Goal: Transaction & Acquisition: Purchase product/service

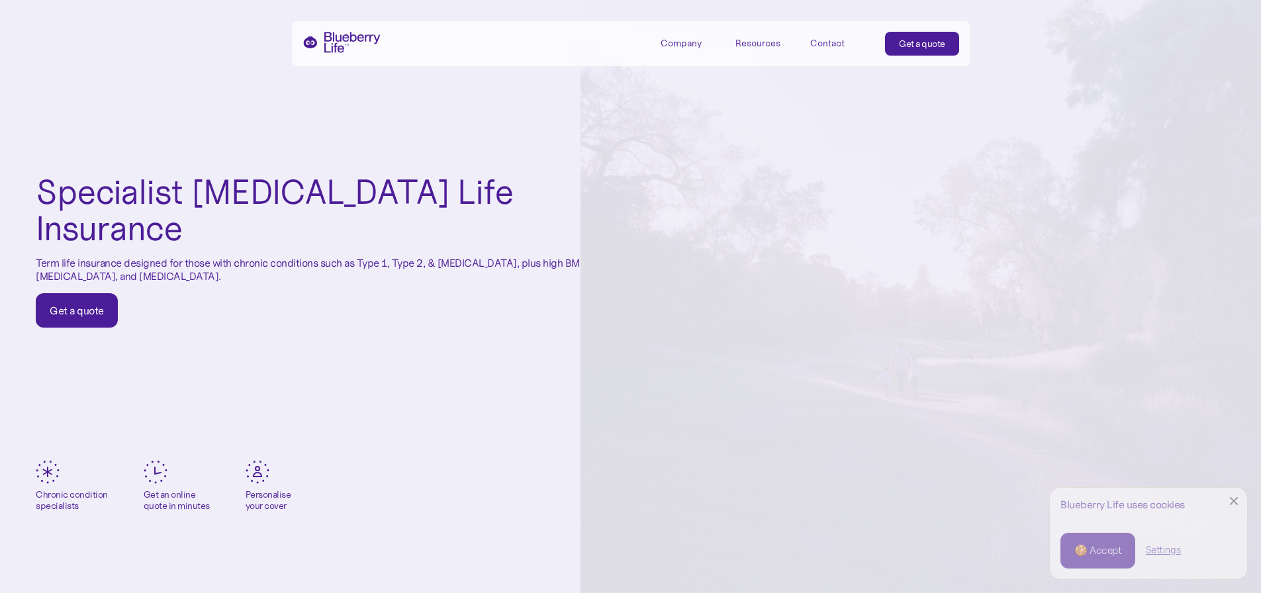
scroll to position [66, 0]
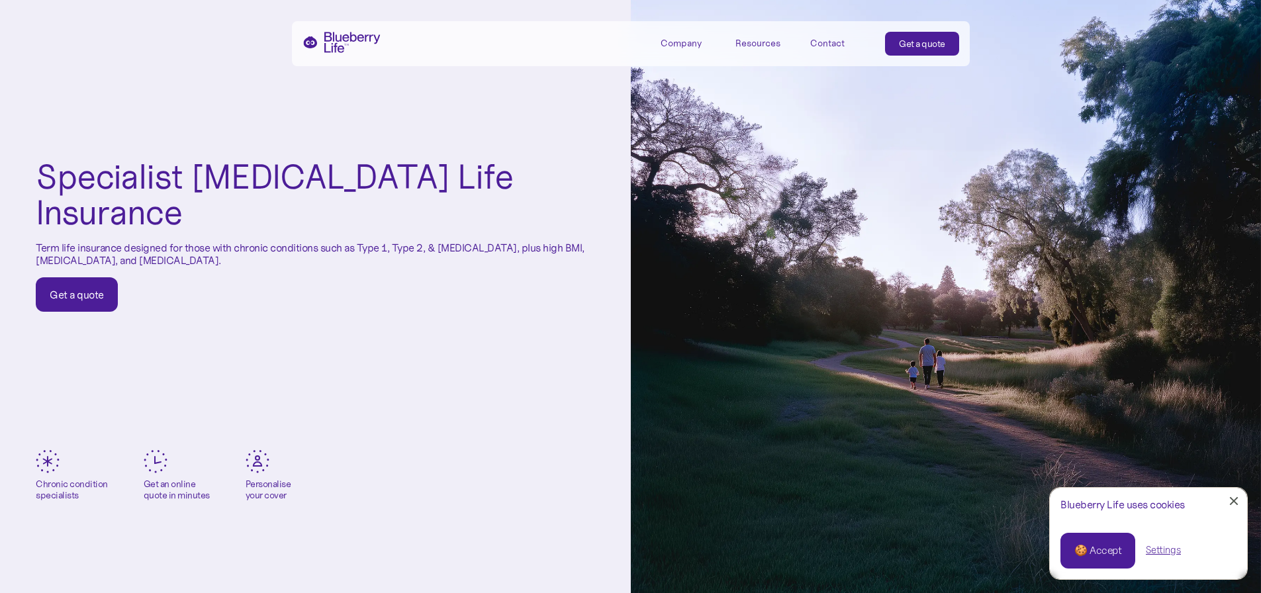
click at [85, 288] on div "Get a quote" at bounding box center [77, 294] width 54 height 13
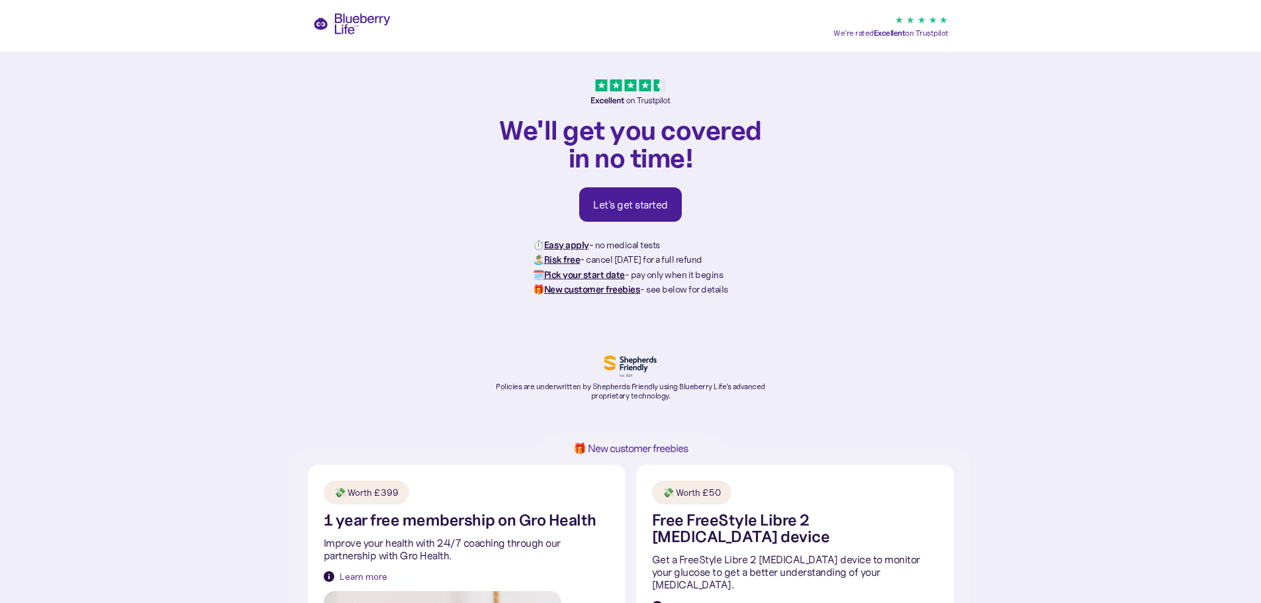
click at [628, 202] on div "Let's get started" at bounding box center [630, 204] width 75 height 13
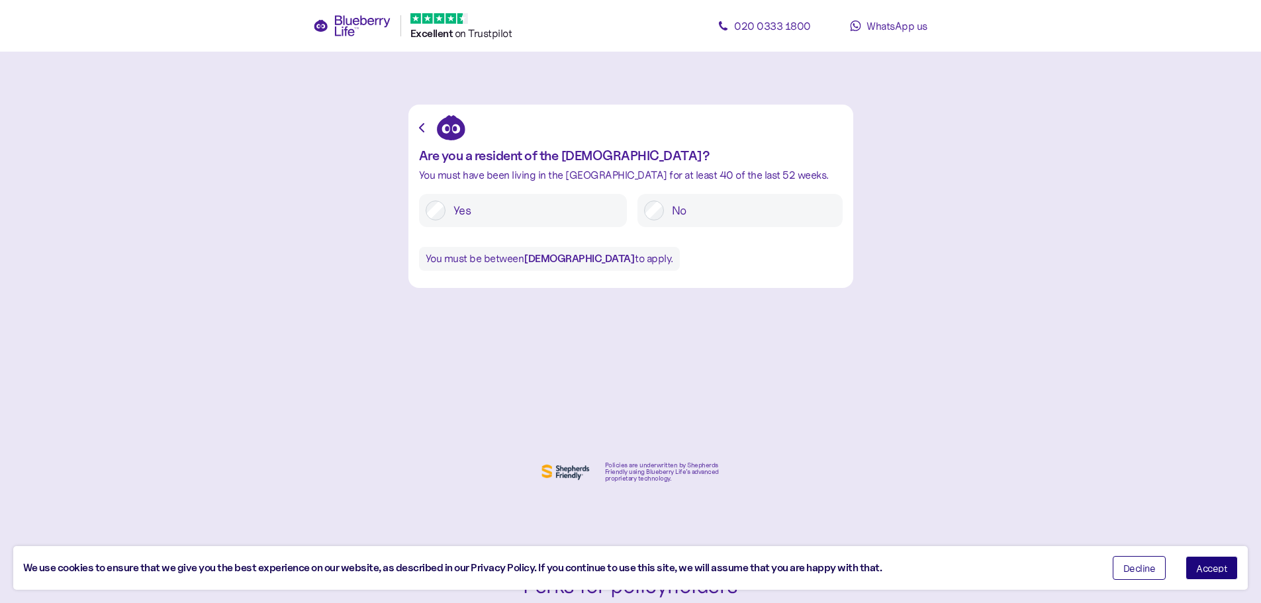
click at [1205, 563] on button "Accept" at bounding box center [1211, 568] width 52 height 24
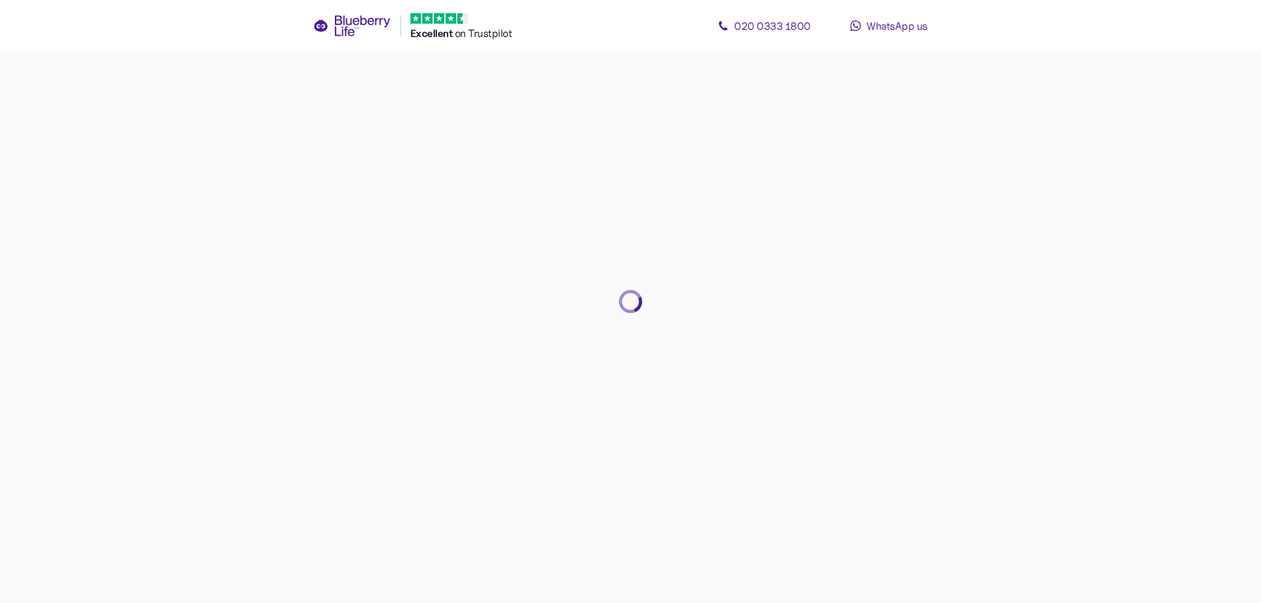
scroll to position [25, 0]
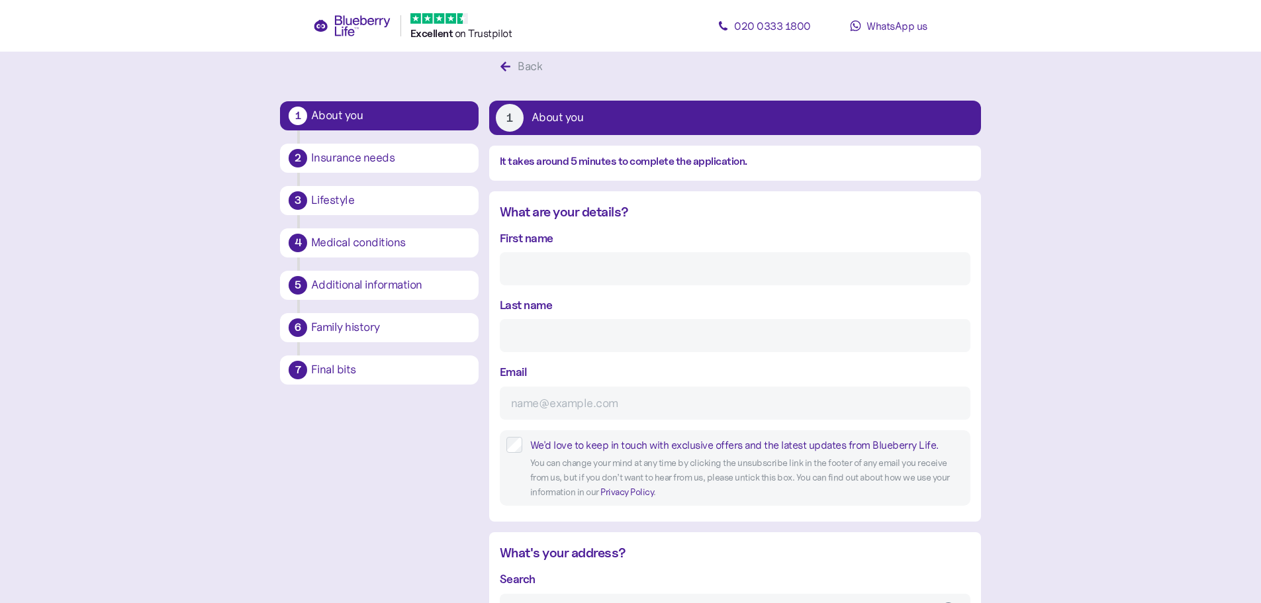
click at [595, 270] on input "First name" at bounding box center [735, 268] width 471 height 33
type input "David"
type input "Rowley"
type input "29"
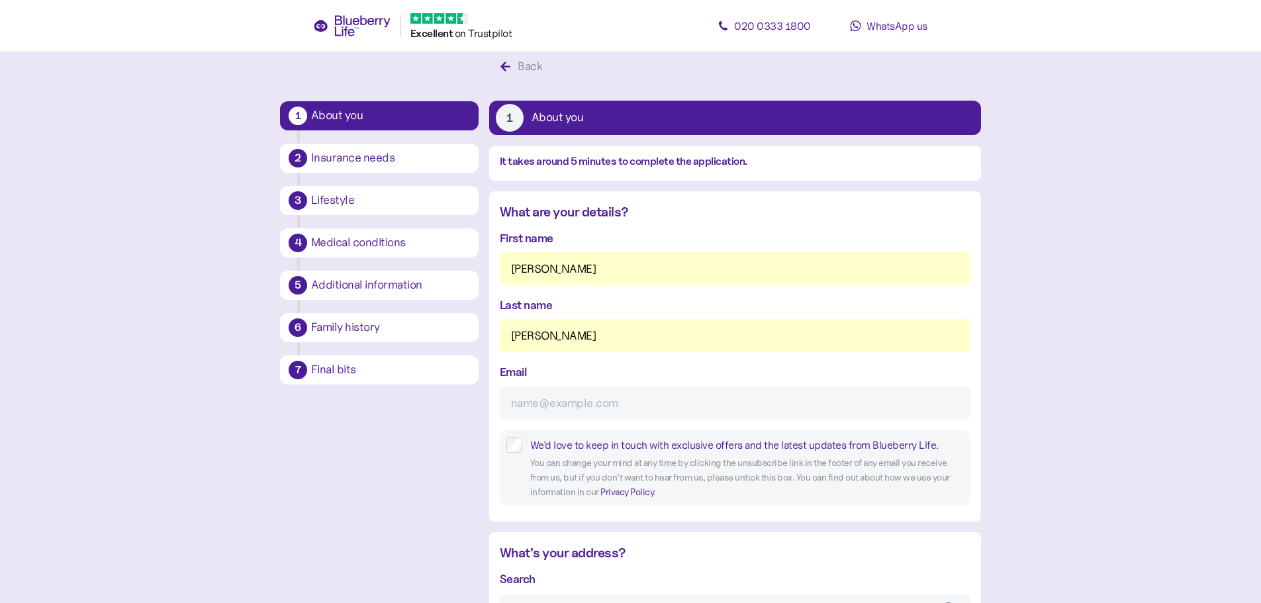
type input "7"
type input "****"
type input "davidmrowley70@gmail.com"
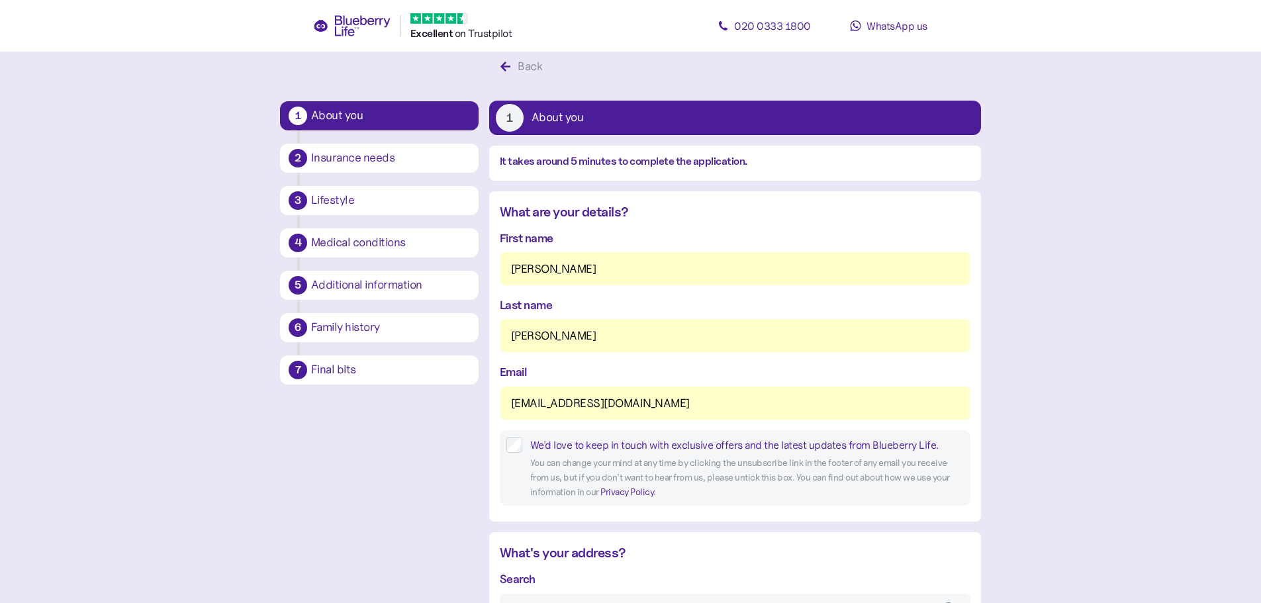
type input "**********"
type input "*******"
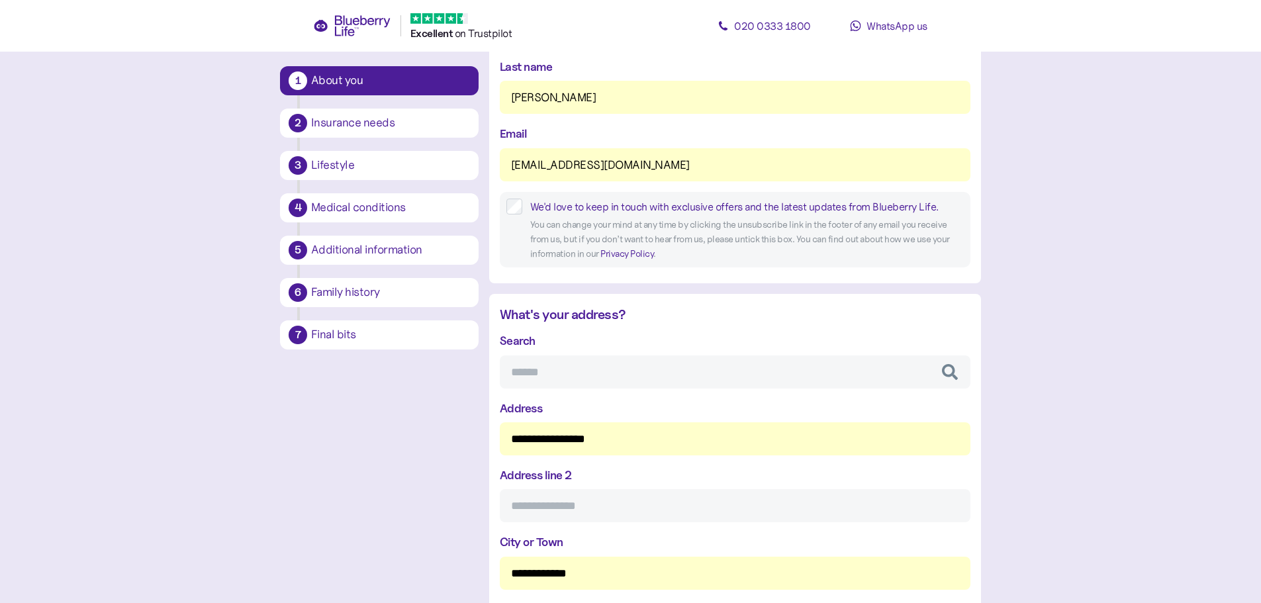
scroll to position [290, 0]
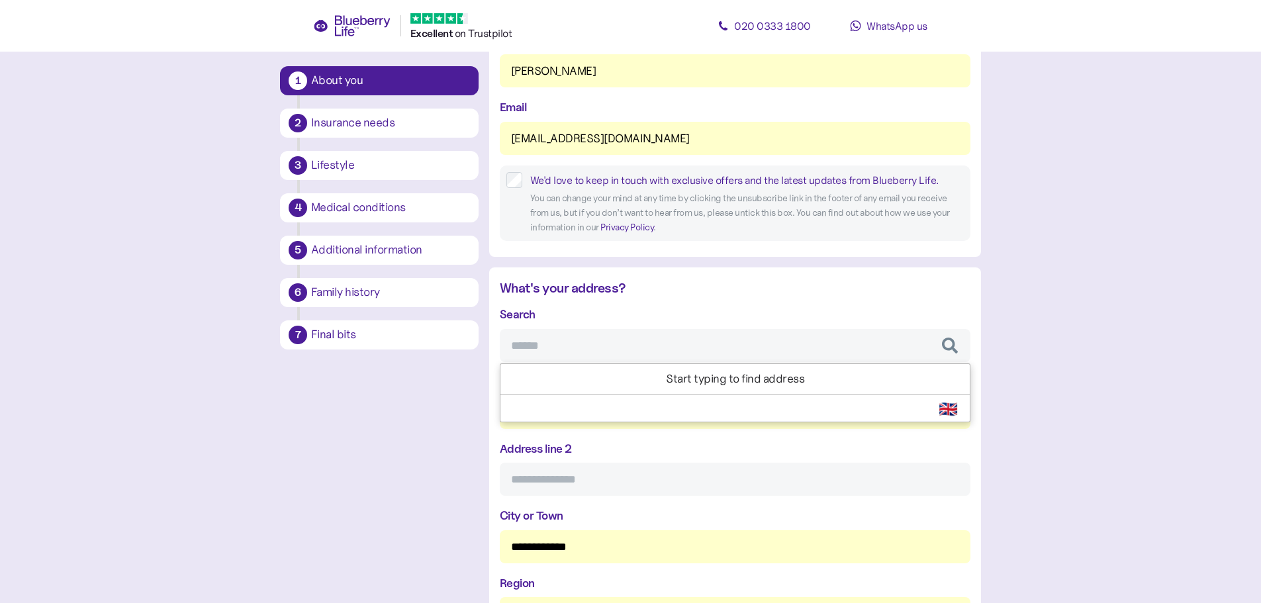
click at [573, 340] on input "Search" at bounding box center [735, 345] width 471 height 33
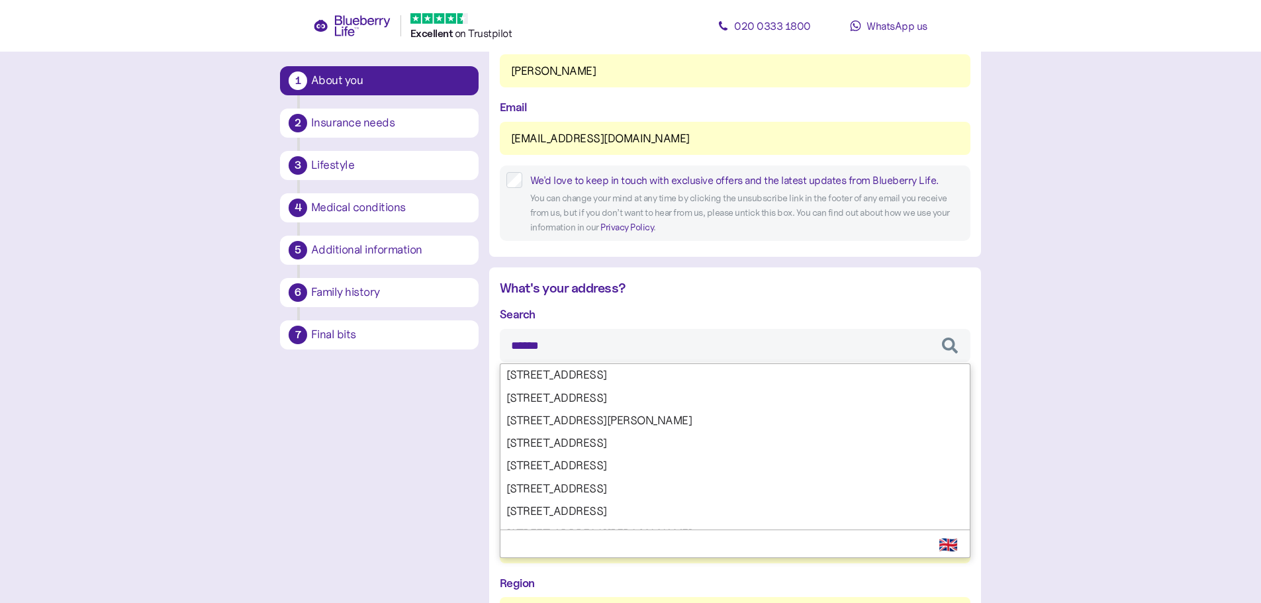
type input "*******"
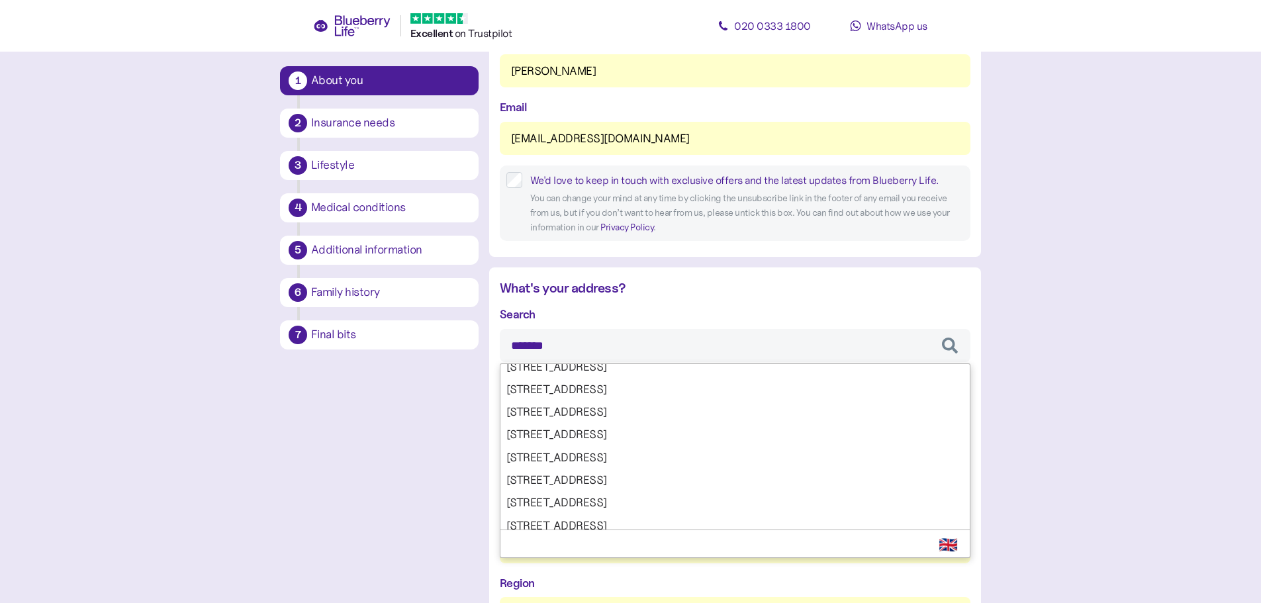
scroll to position [265, 0]
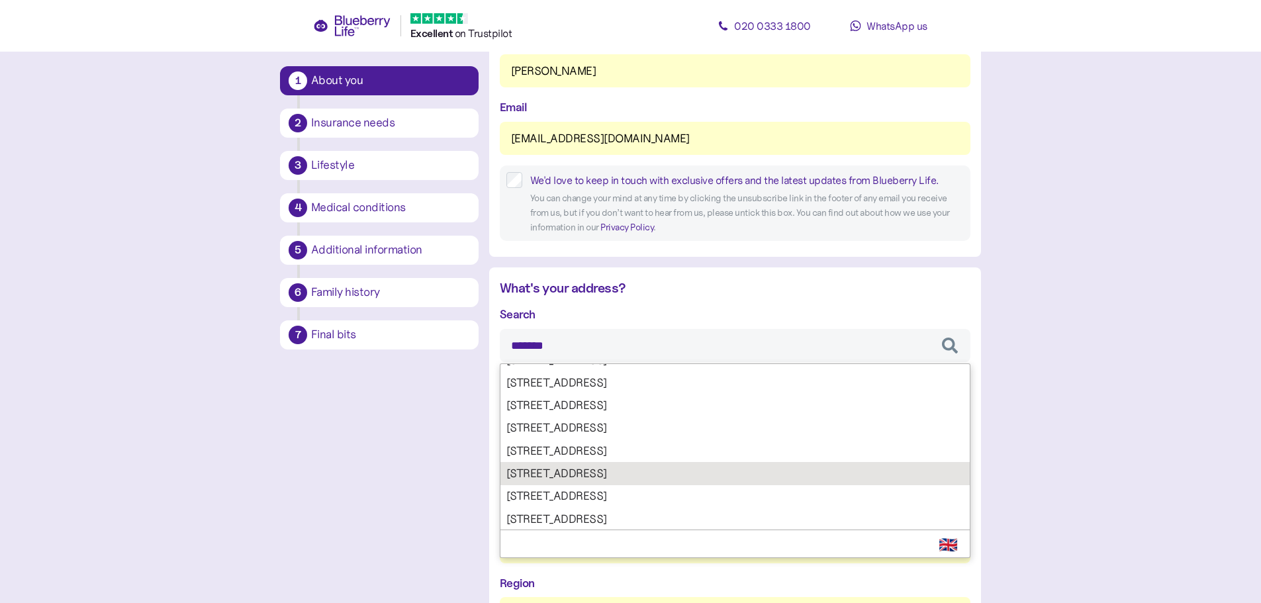
type input "**********"
click at [564, 472] on div "**********" at bounding box center [735, 501] width 471 height 392
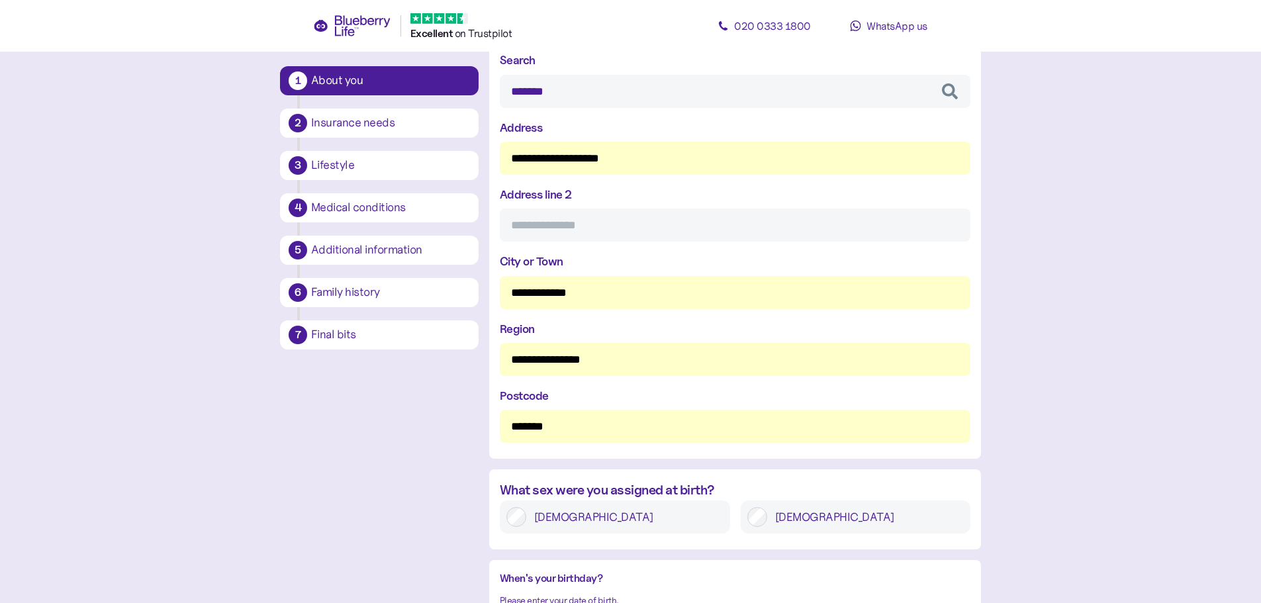
scroll to position [621, 0]
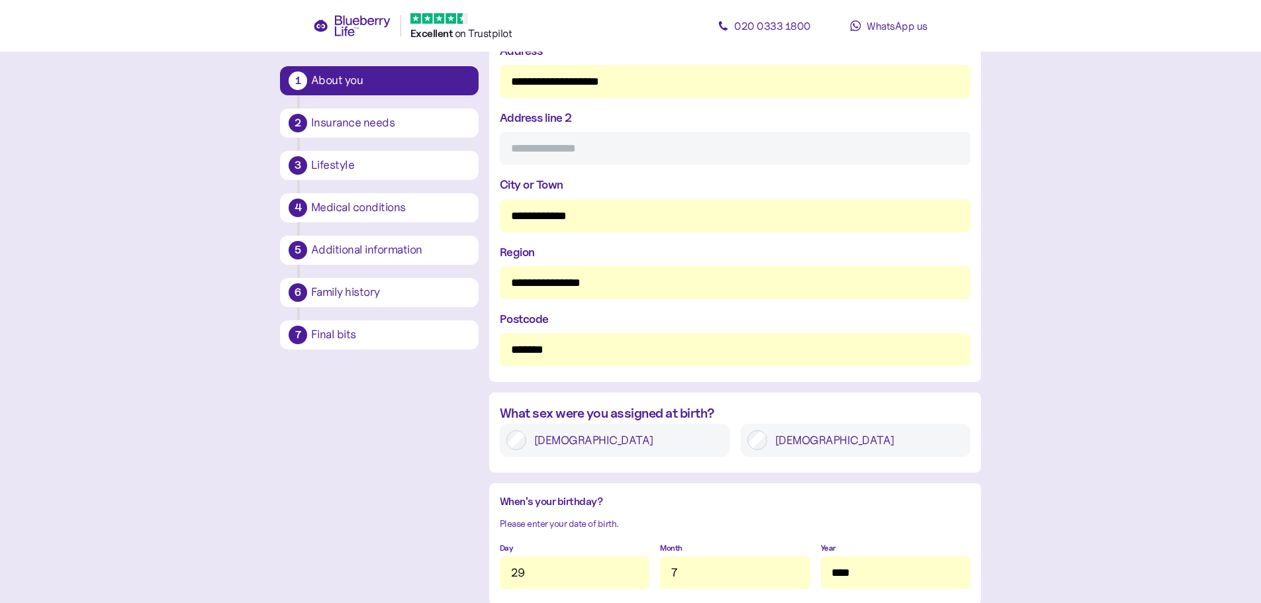
type input "*******"
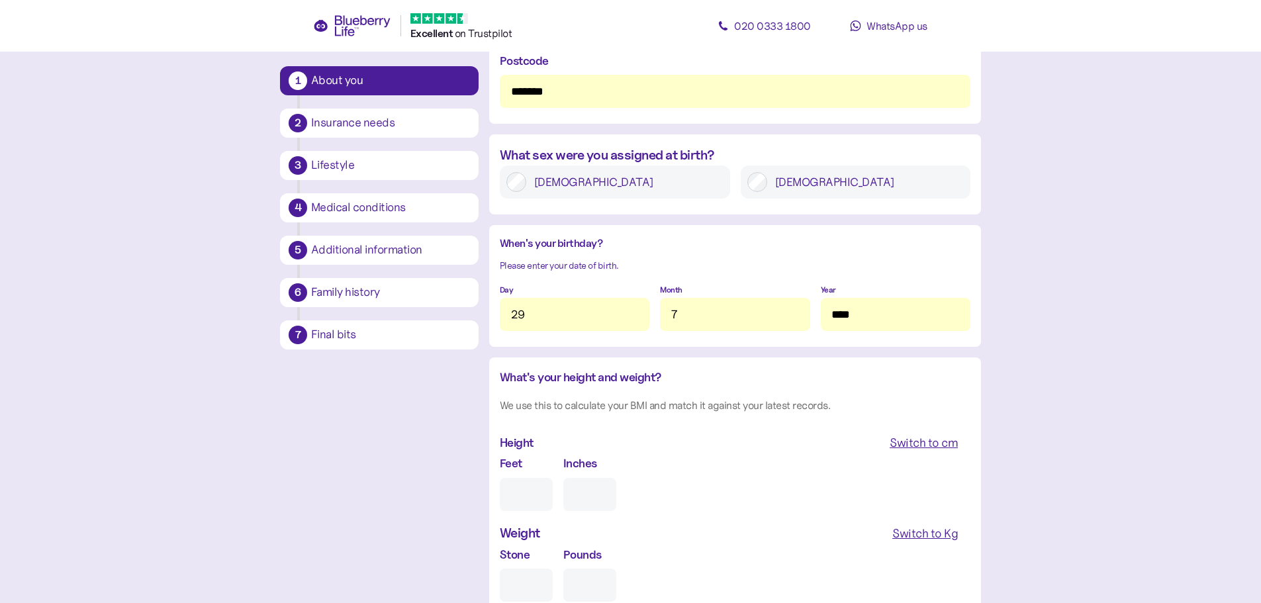
scroll to position [886, 0]
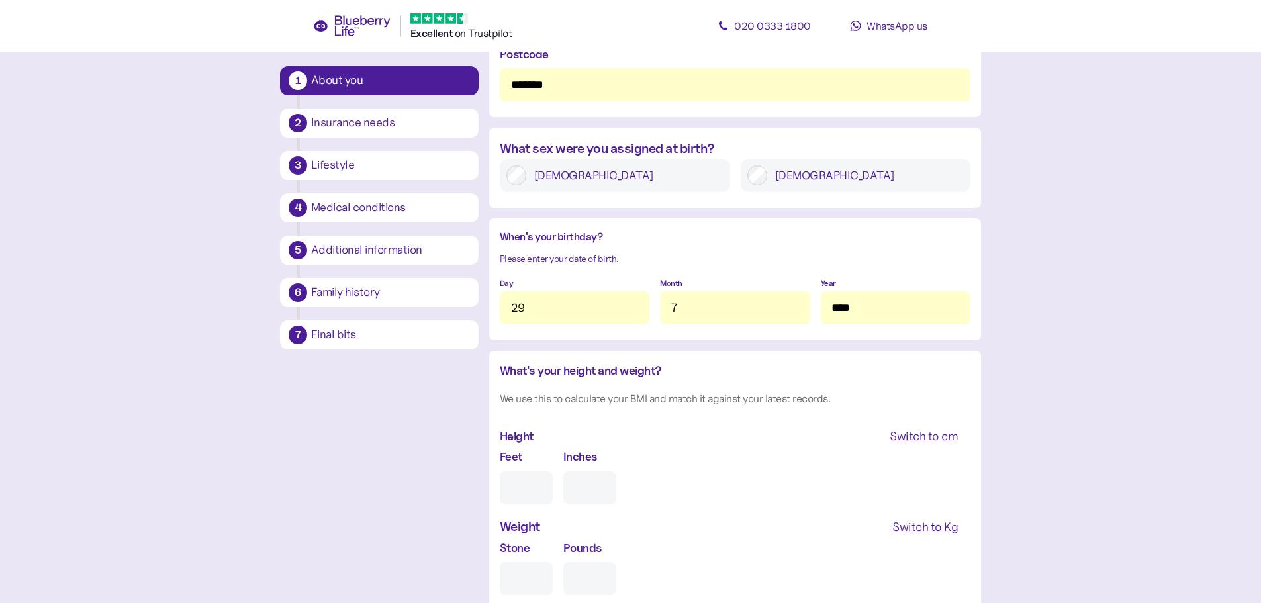
click at [522, 484] on input "Feet" at bounding box center [526, 487] width 53 height 33
click at [929, 436] on div "Switch to cm" at bounding box center [923, 436] width 68 height 19
click at [928, 530] on div "Switch to Kg" at bounding box center [925, 527] width 66 height 19
click at [533, 490] on input "cm" at bounding box center [556, 487] width 113 height 33
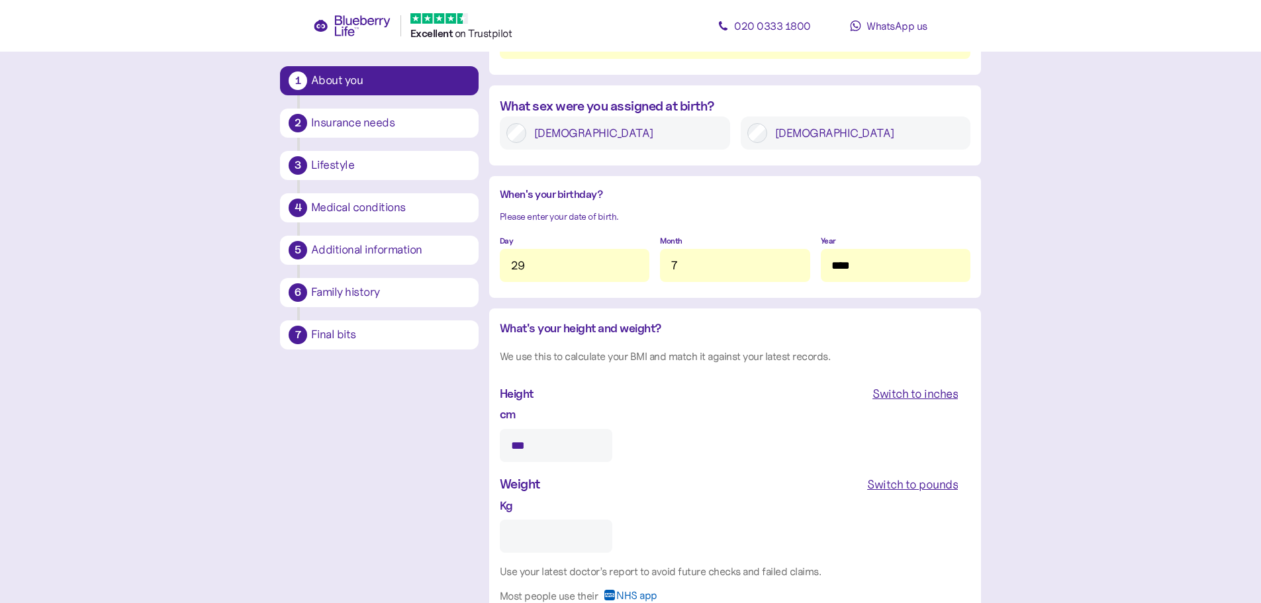
scroll to position [952, 0]
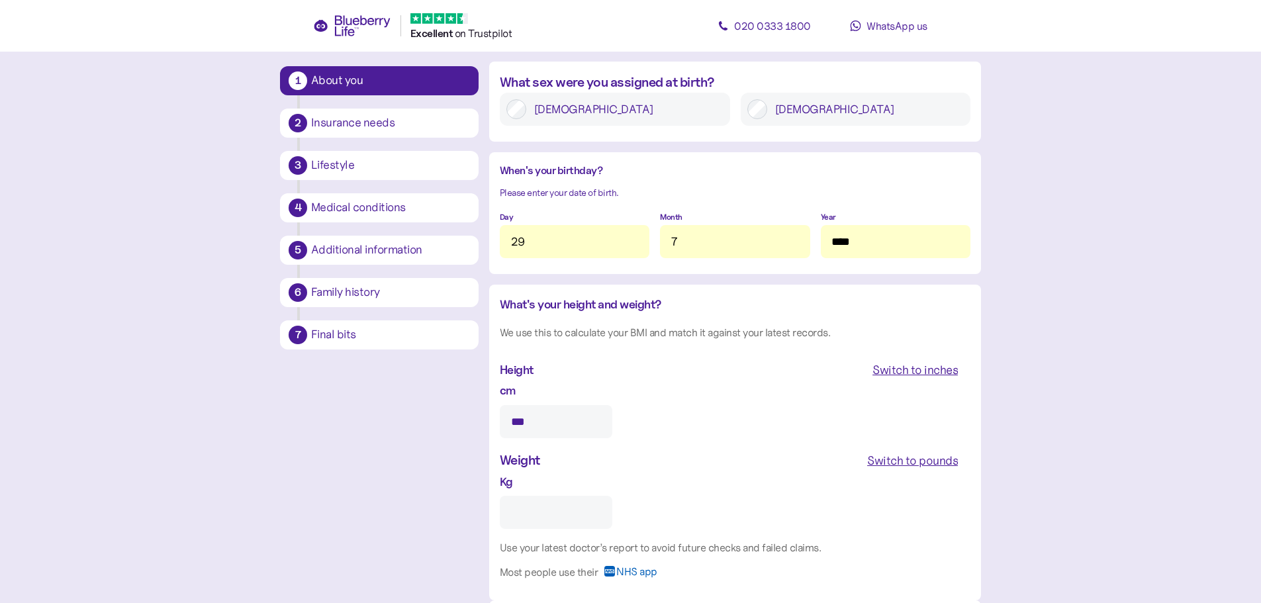
type input "***"
click at [525, 514] on input "Kg" at bounding box center [556, 512] width 113 height 33
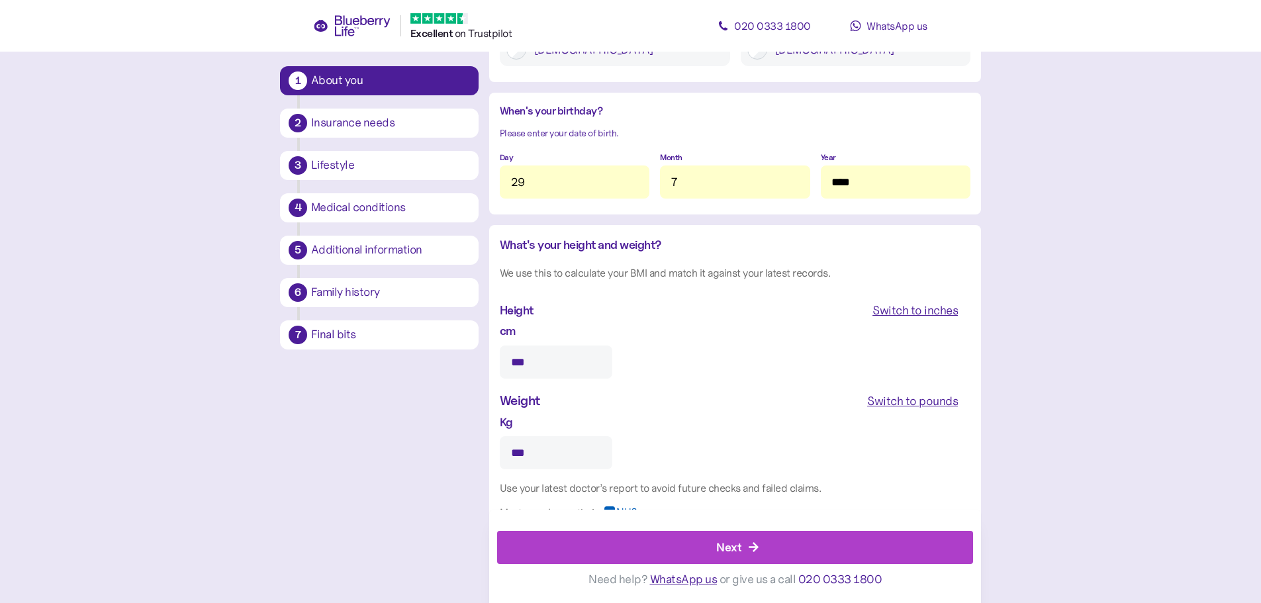
scroll to position [1042, 0]
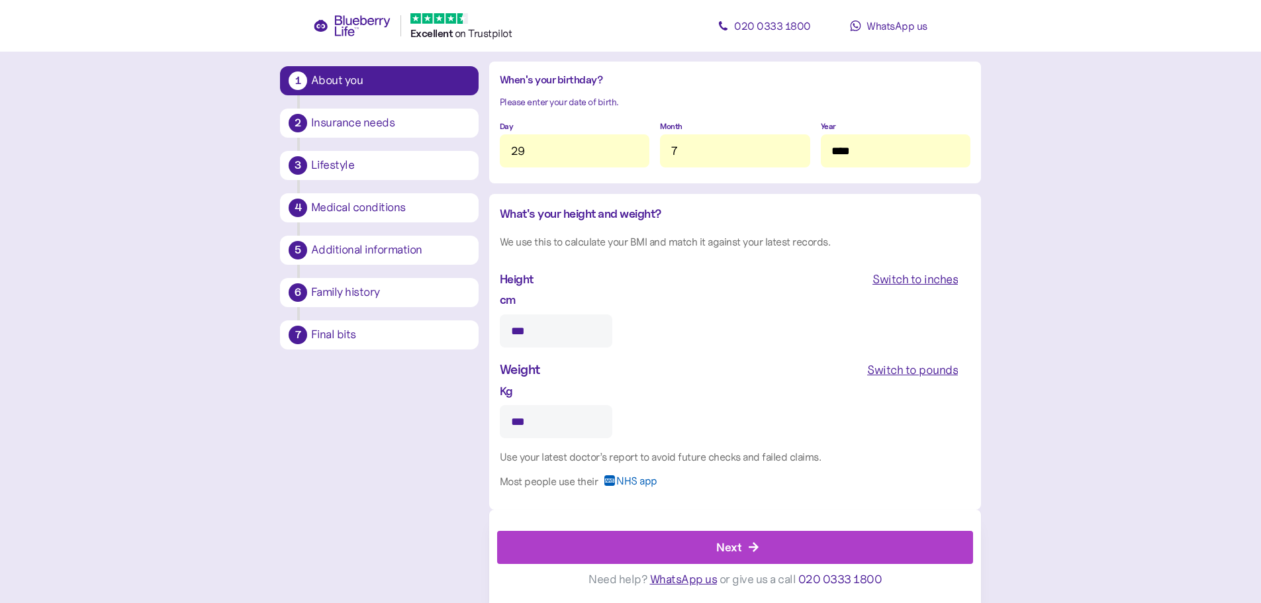
type input "***"
click at [743, 547] on div "Next" at bounding box center [738, 547] width 446 height 32
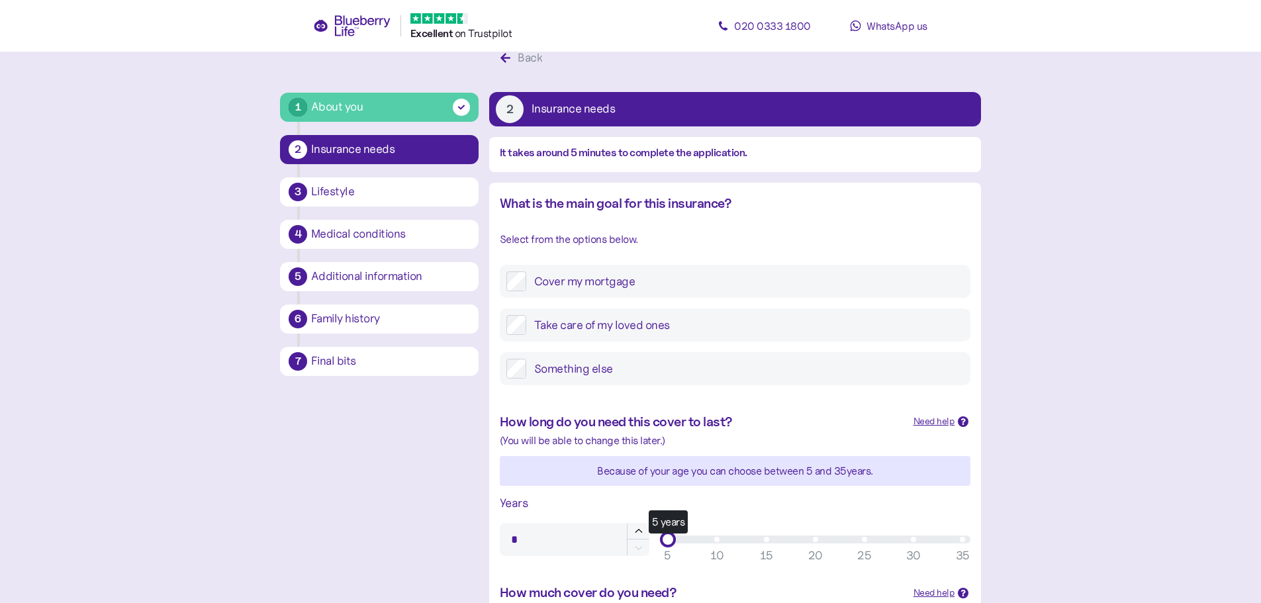
scroll to position [66, 0]
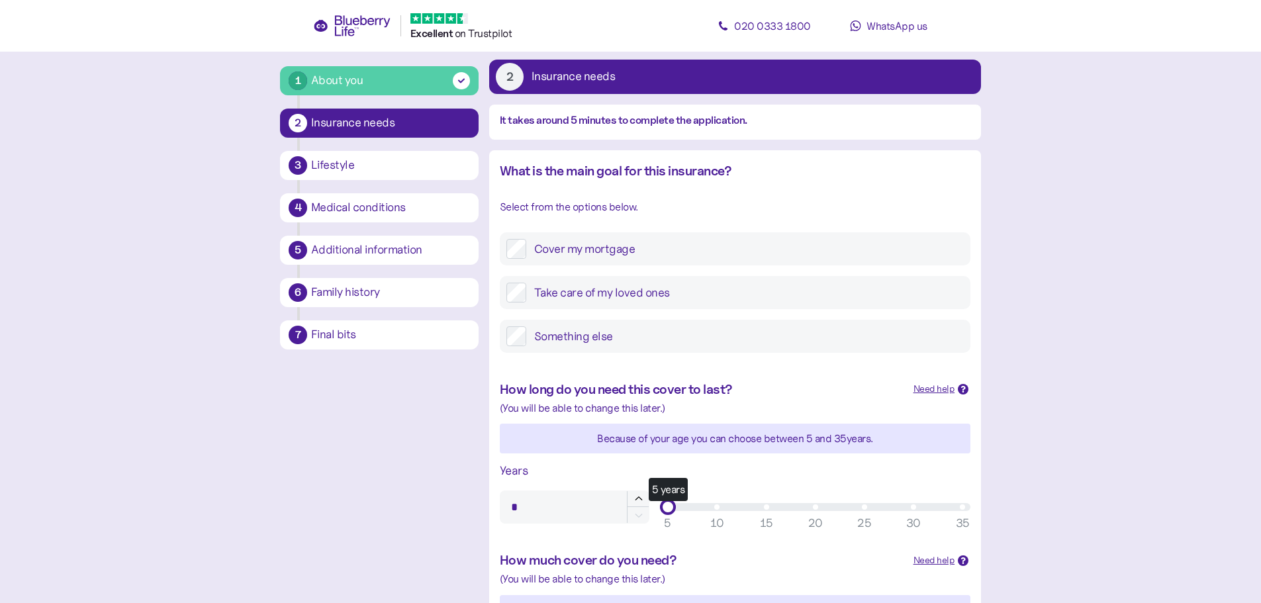
click at [609, 296] on label "Take care of my loved ones" at bounding box center [744, 293] width 437 height 20
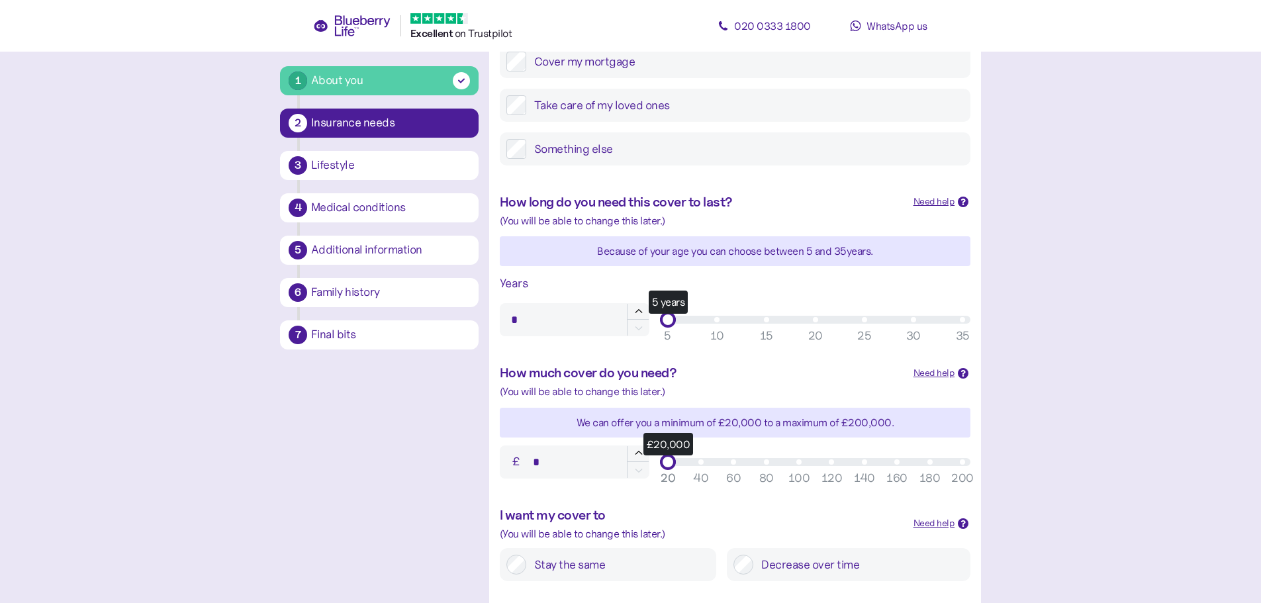
scroll to position [265, 0]
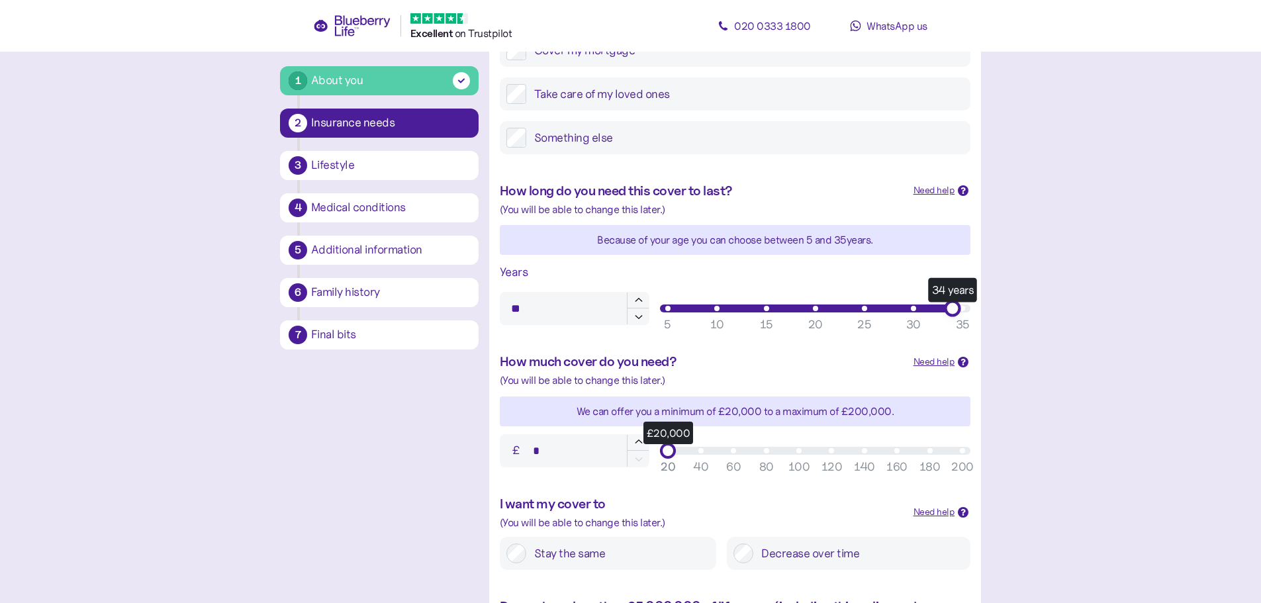
type input "**"
drag, startPoint x: 667, startPoint y: 306, endPoint x: 989, endPoint y: 305, distance: 322.3
click at [989, 305] on div "1 About you 2 Insurance needs 3 Lifestyle 4 Medical conditions 5 Additional inf…" at bounding box center [630, 326] width 722 height 1026
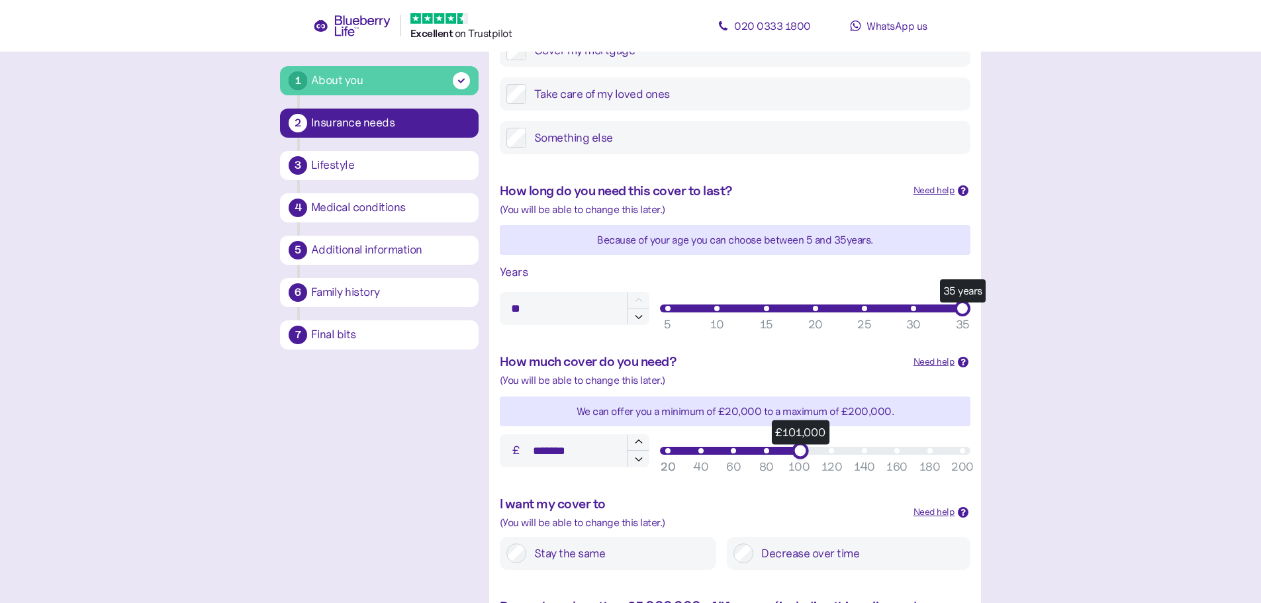
click at [799, 451] on div "£101,000" at bounding box center [815, 451] width 295 height 8
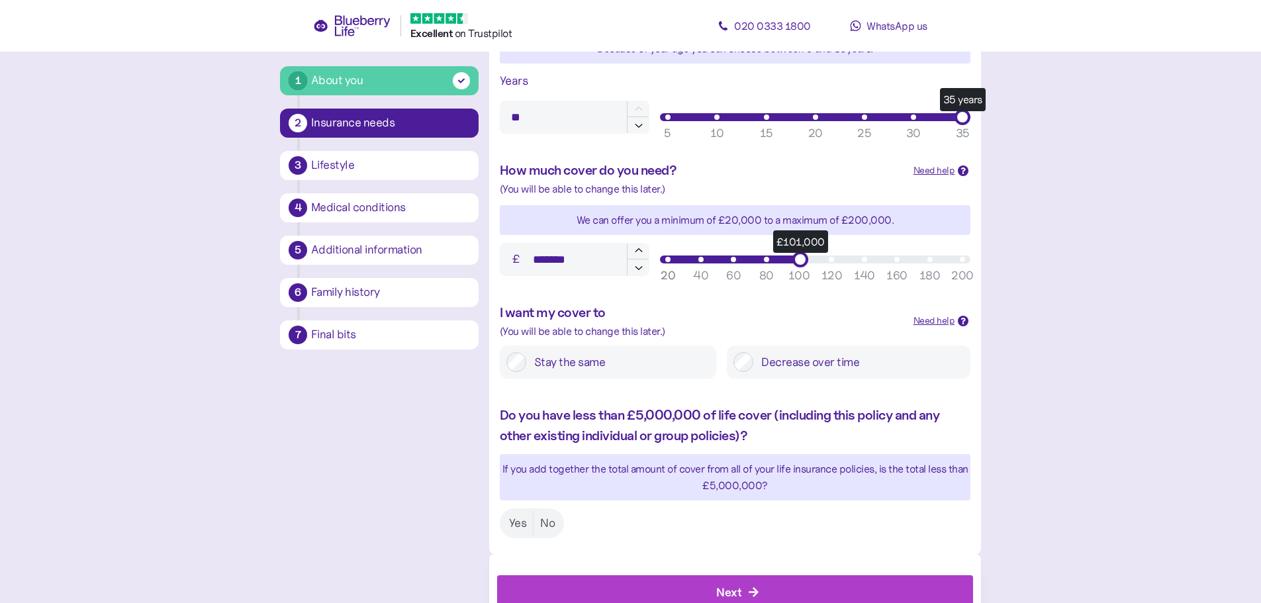
scroll to position [463, 0]
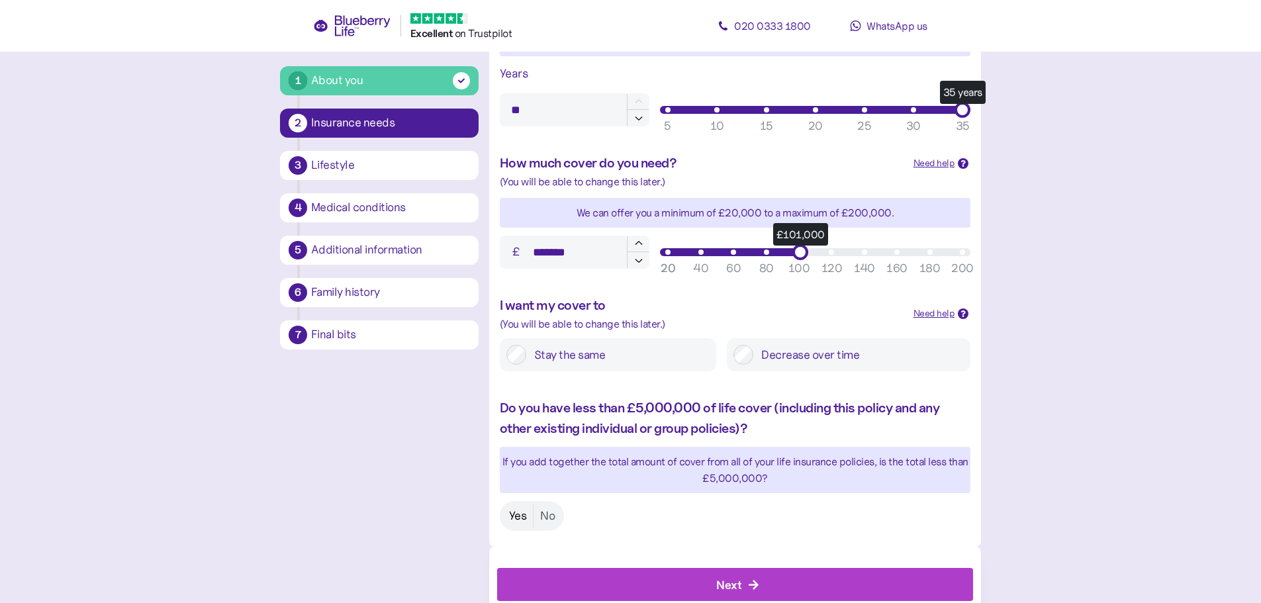
click at [514, 514] on label "Yes" at bounding box center [517, 516] width 31 height 24
type input "*******"
click at [798, 252] on div "£100,000" at bounding box center [798, 252] width 17 height 17
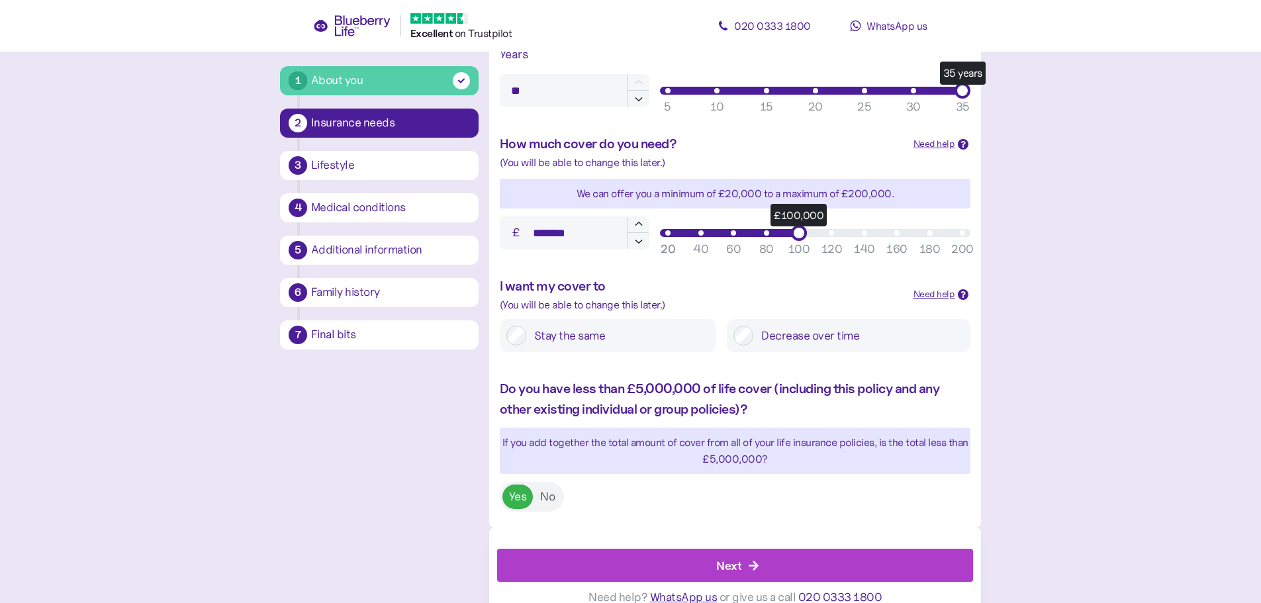
scroll to position [501, 0]
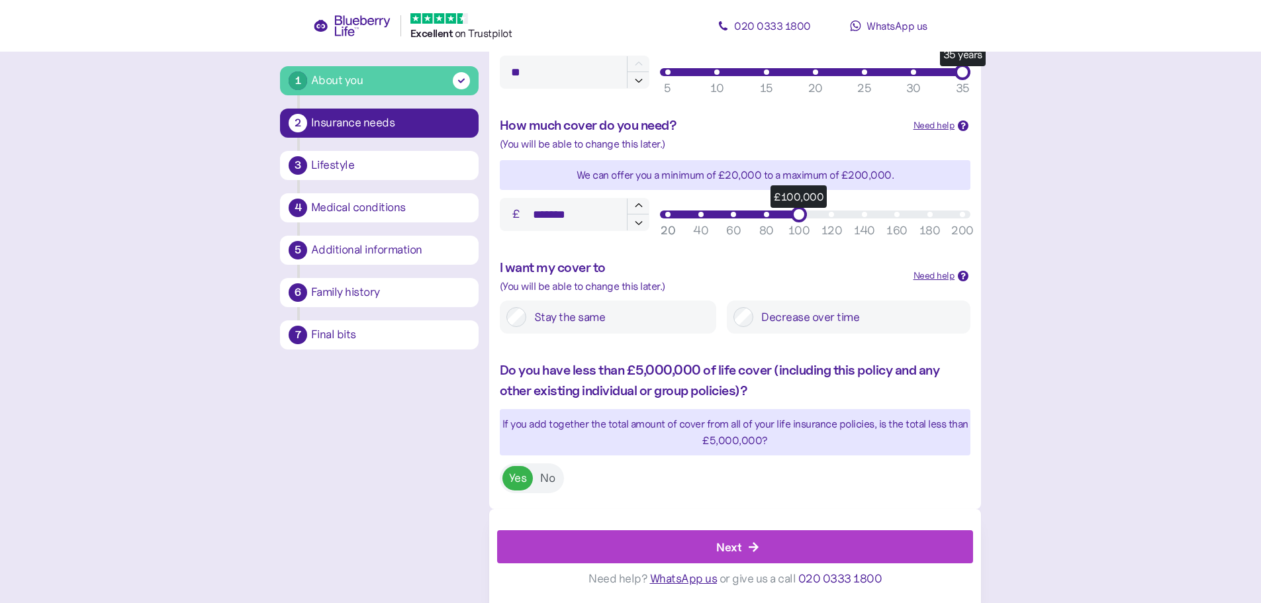
click at [721, 541] on div "Next" at bounding box center [728, 547] width 25 height 18
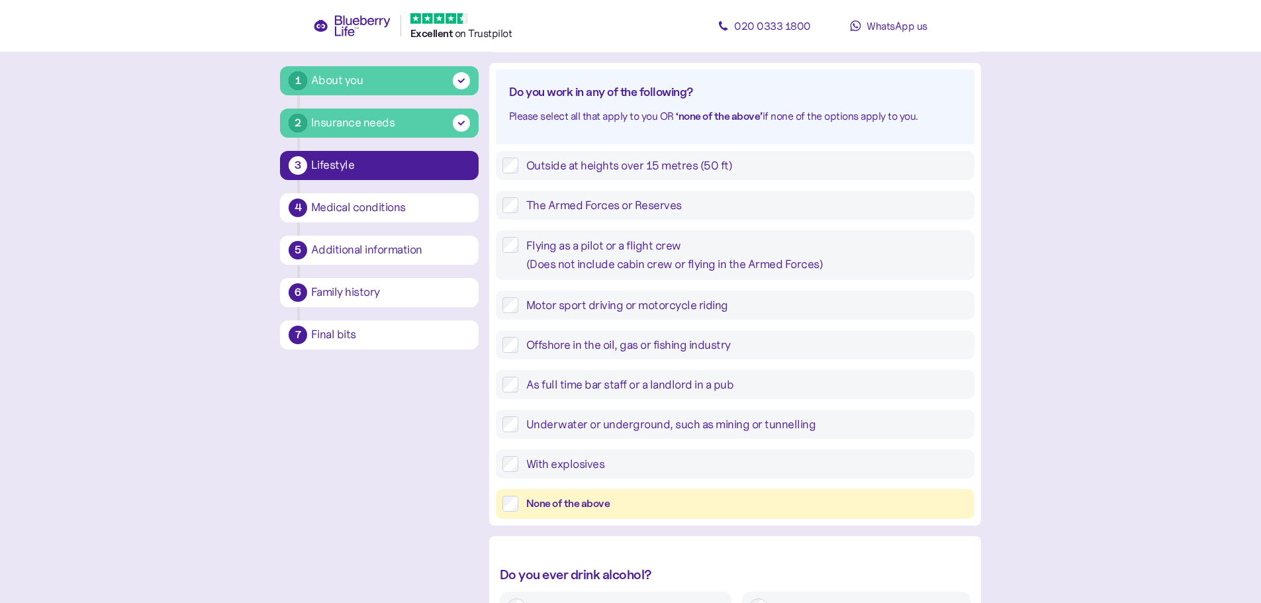
scroll to position [158, 0]
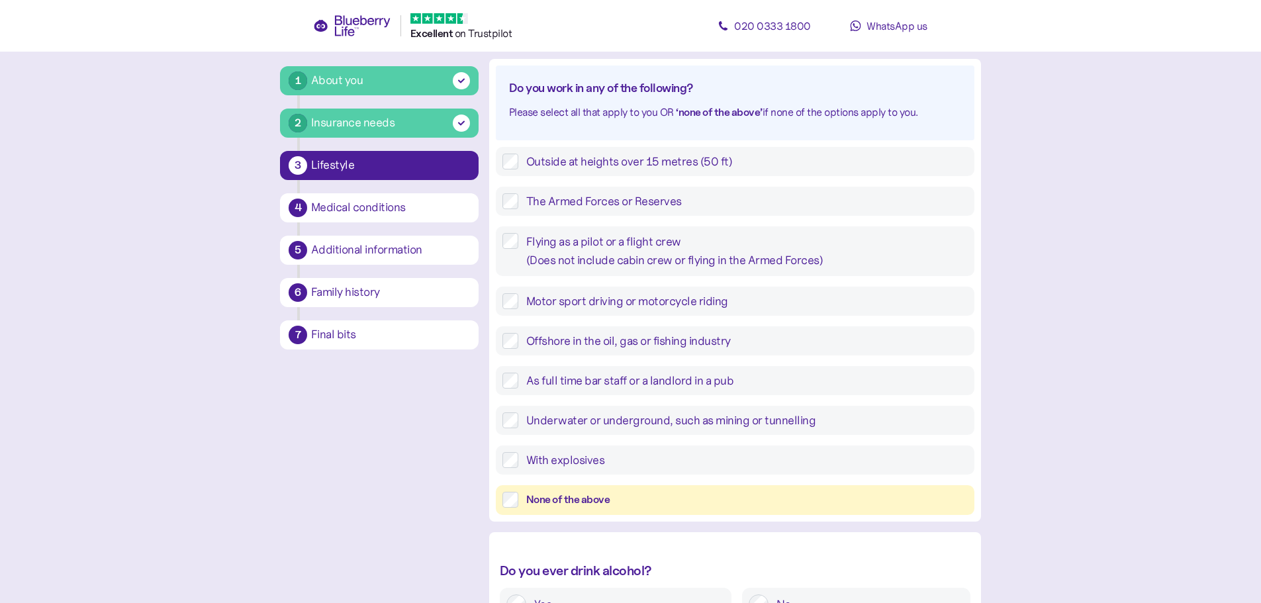
click at [575, 500] on div "None of the above" at bounding box center [746, 500] width 441 height 17
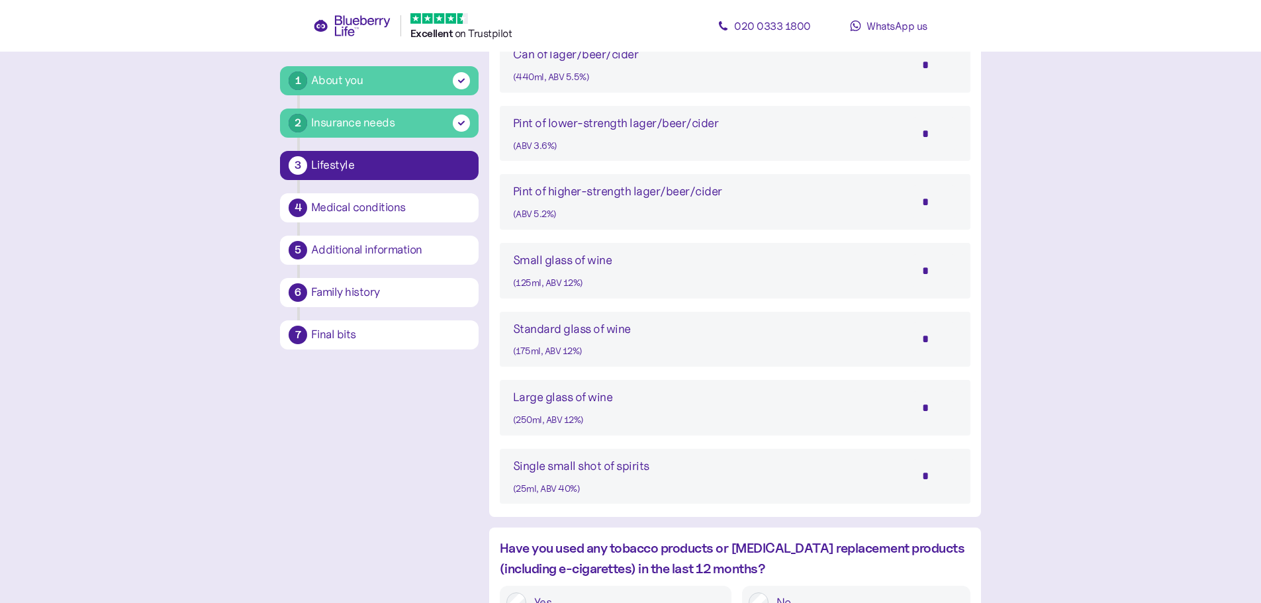
scroll to position [998, 0]
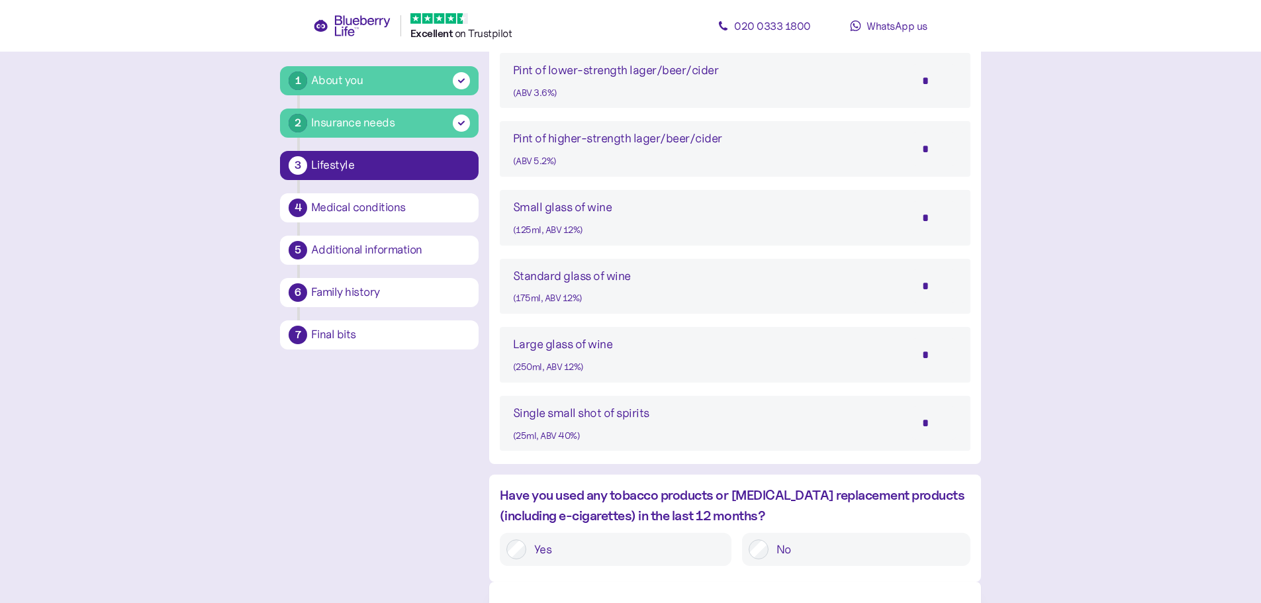
click at [929, 421] on input "*" at bounding box center [934, 422] width 46 height 33
type input "*"
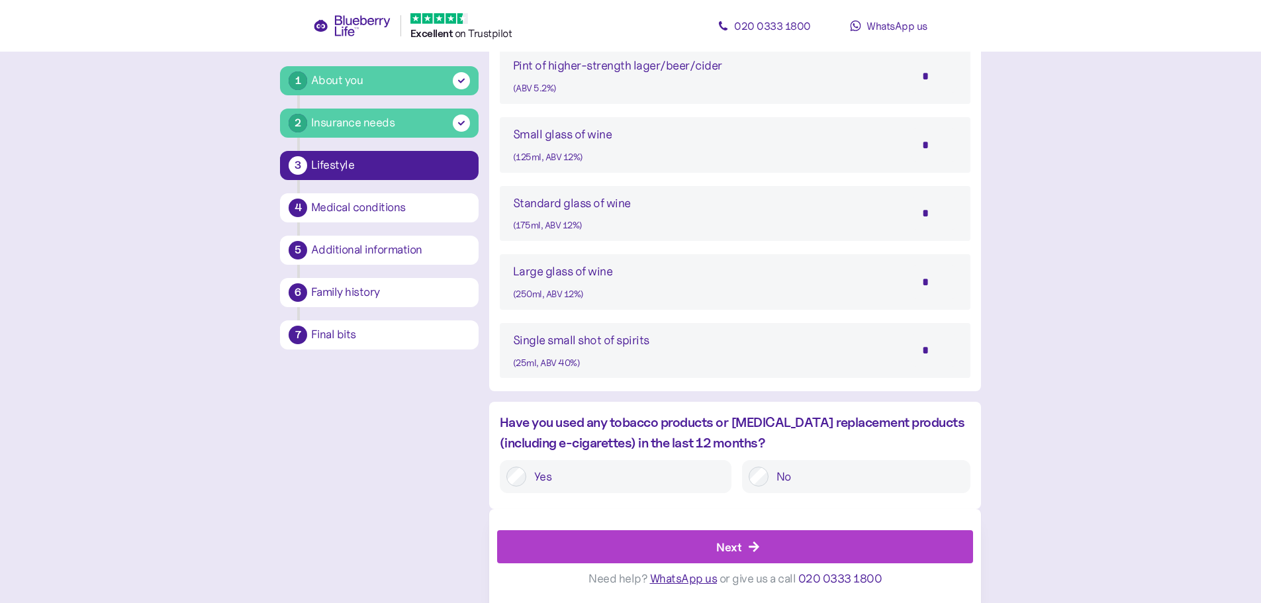
click at [770, 478] on label "No" at bounding box center [865, 477] width 195 height 20
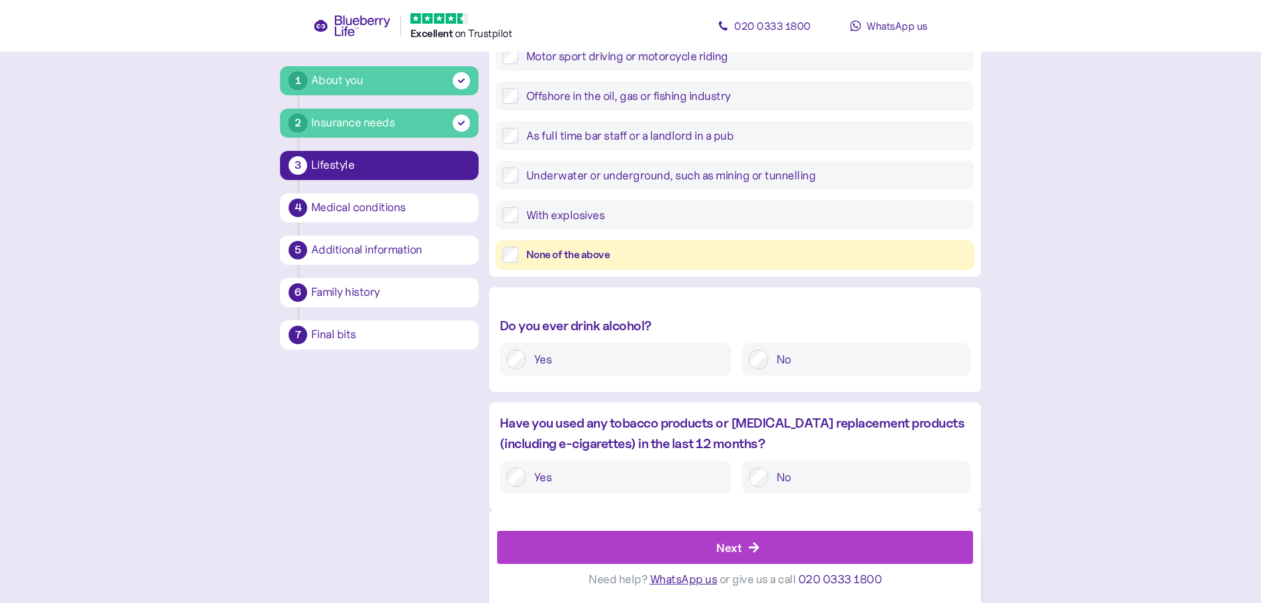
scroll to position [402, 0]
click at [743, 541] on div "Next" at bounding box center [738, 547] width 446 height 32
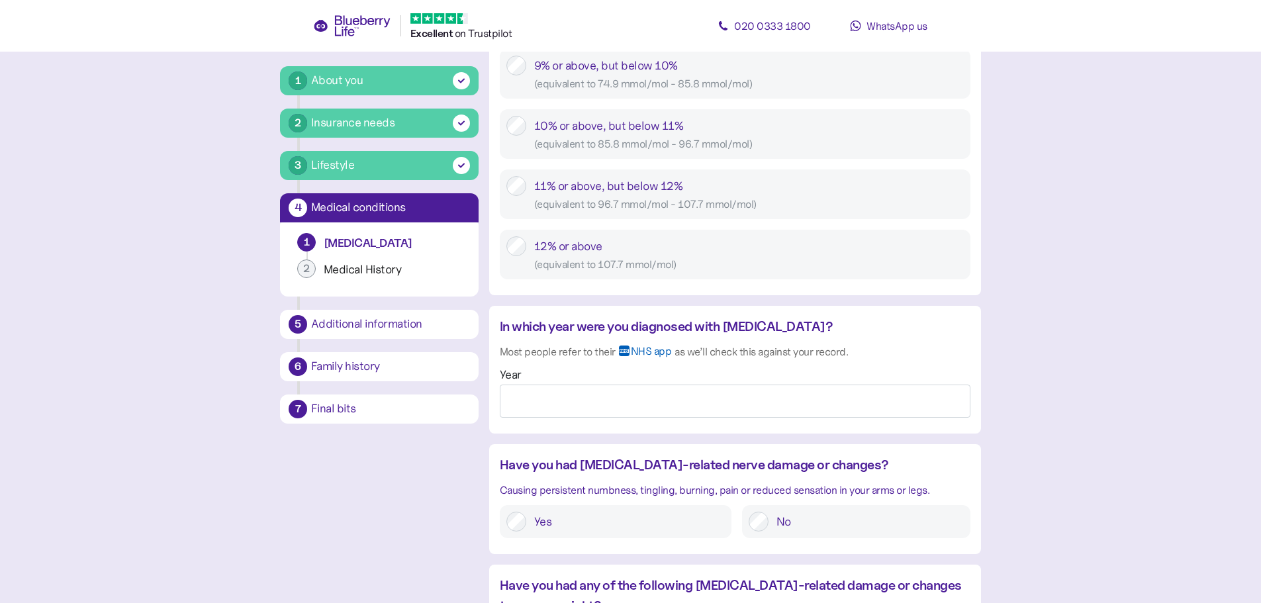
scroll to position [886, 0]
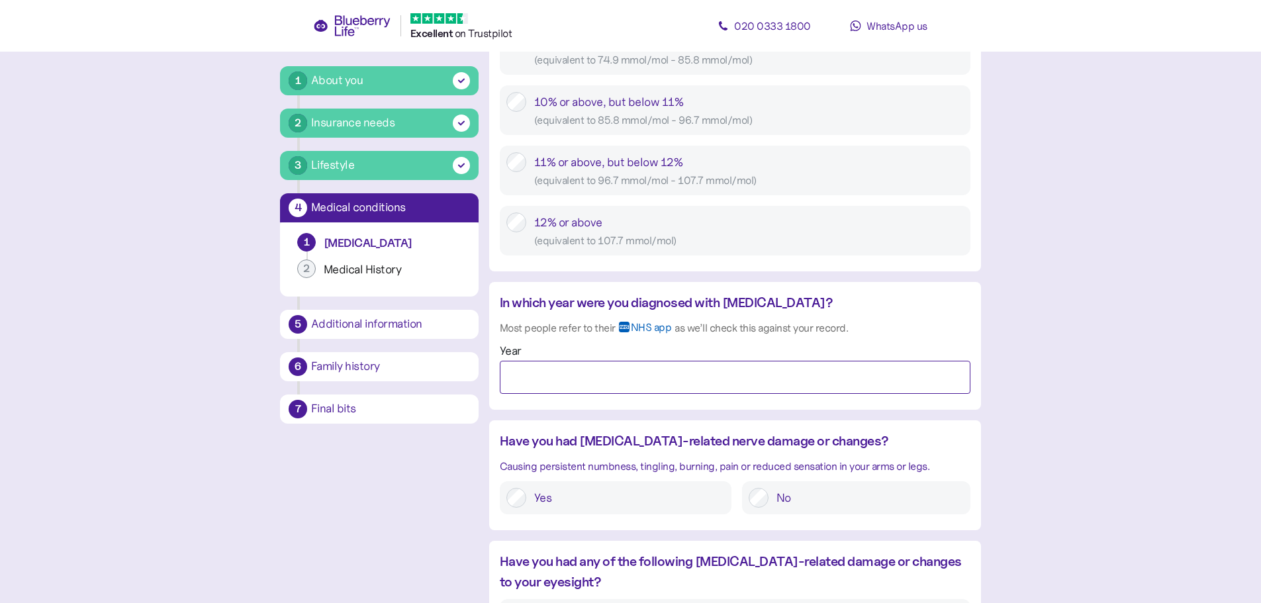
click at [719, 381] on input "Year" at bounding box center [735, 377] width 471 height 33
type input "****"
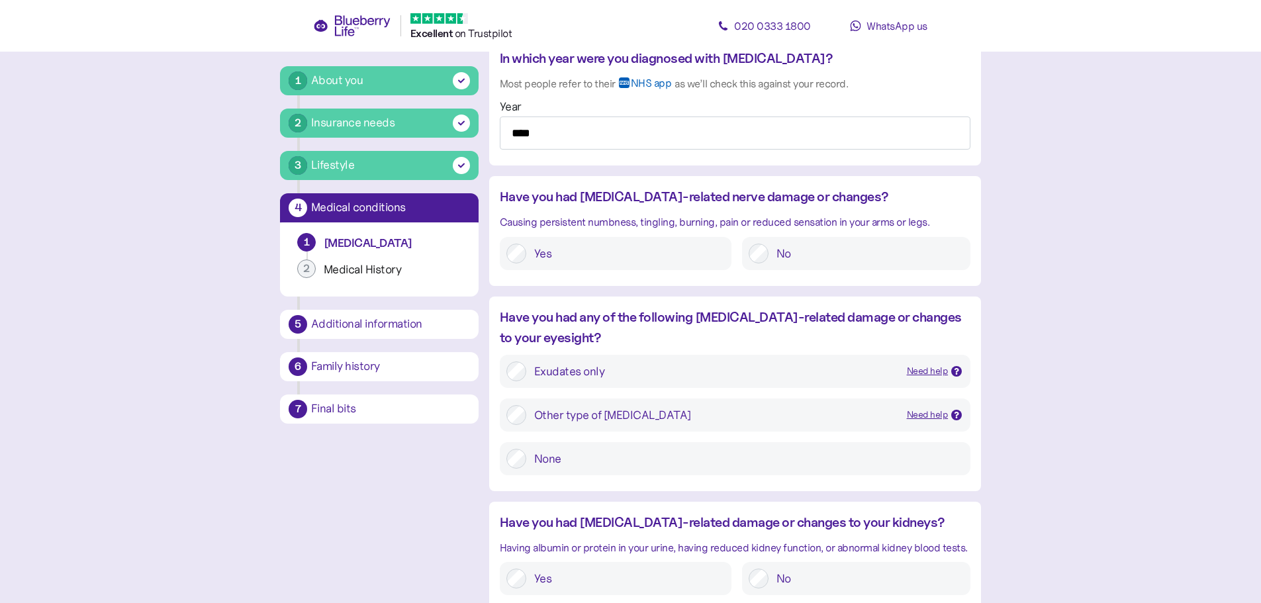
scroll to position [1150, 0]
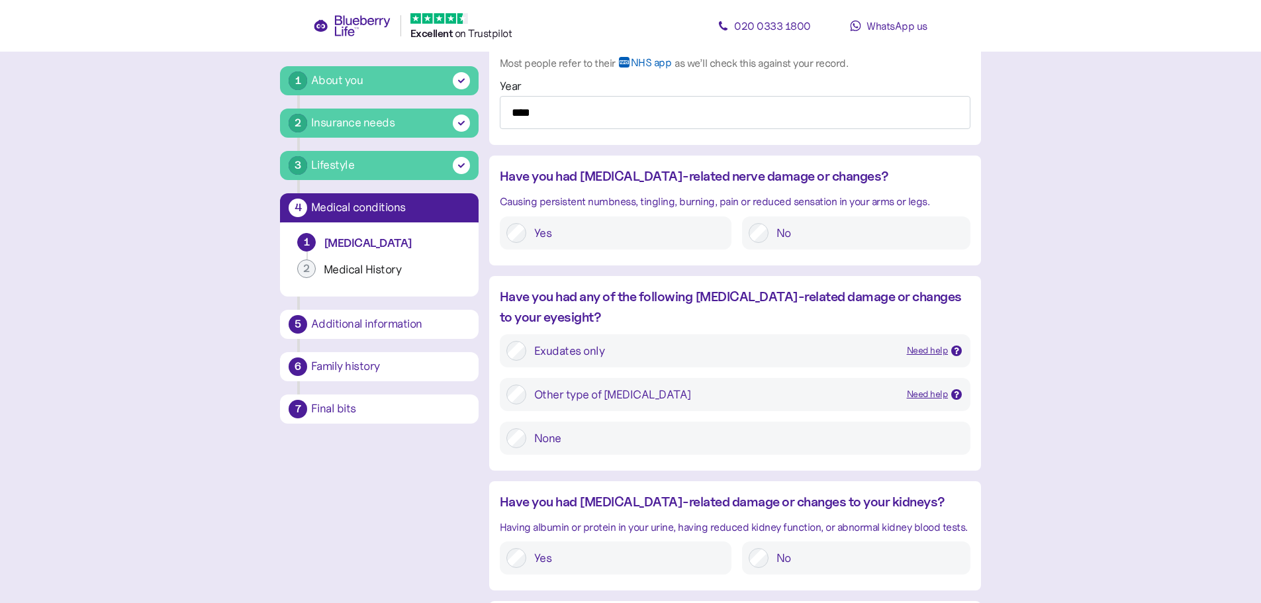
click at [927, 353] on div "Need help" at bounding box center [928, 350] width 42 height 15
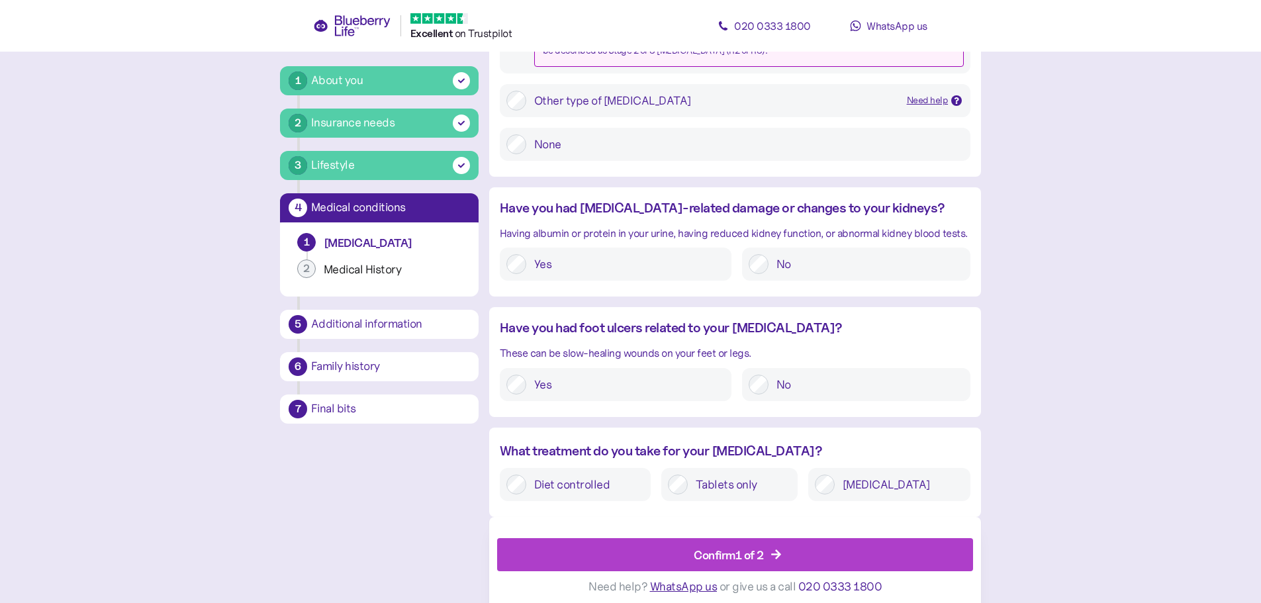
scroll to position [1518, 0]
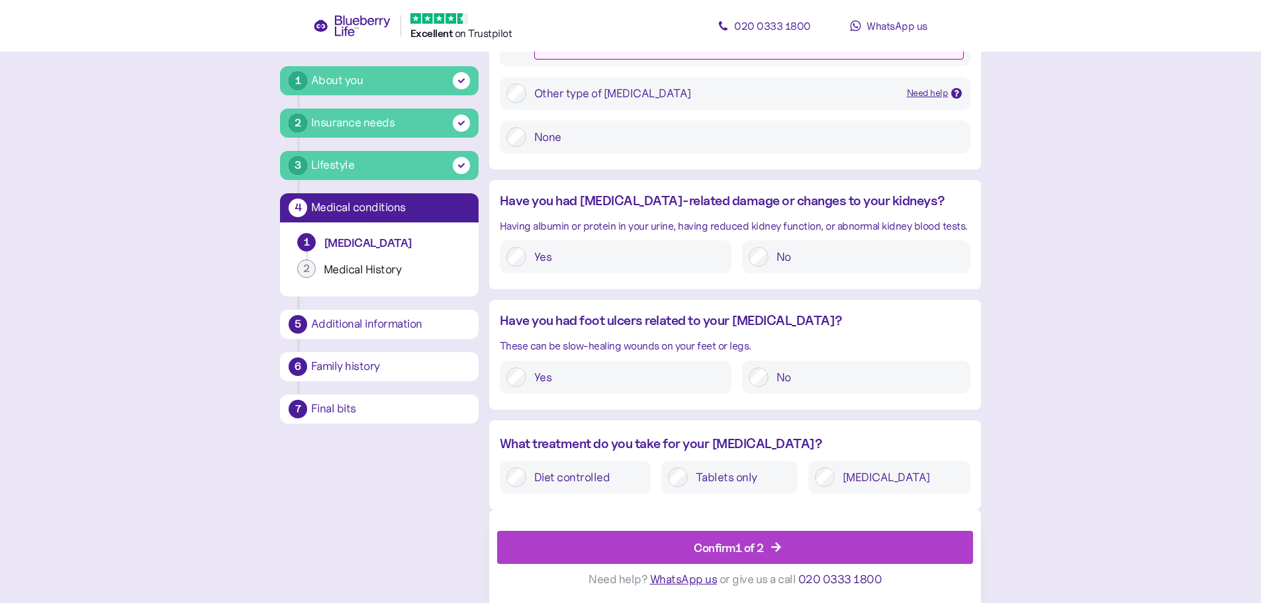
click at [745, 545] on div "Confirm 1 of 2" at bounding box center [729, 547] width 70 height 18
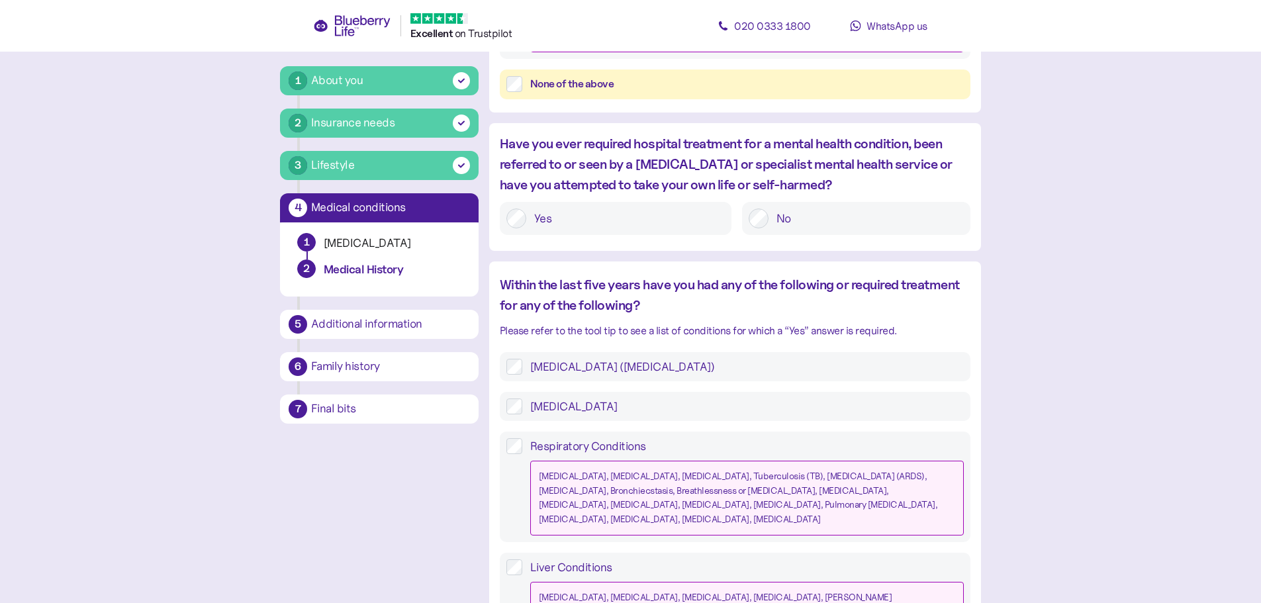
scroll to position [819, 0]
click at [565, 398] on label "High Cholesterol" at bounding box center [742, 406] width 441 height 16
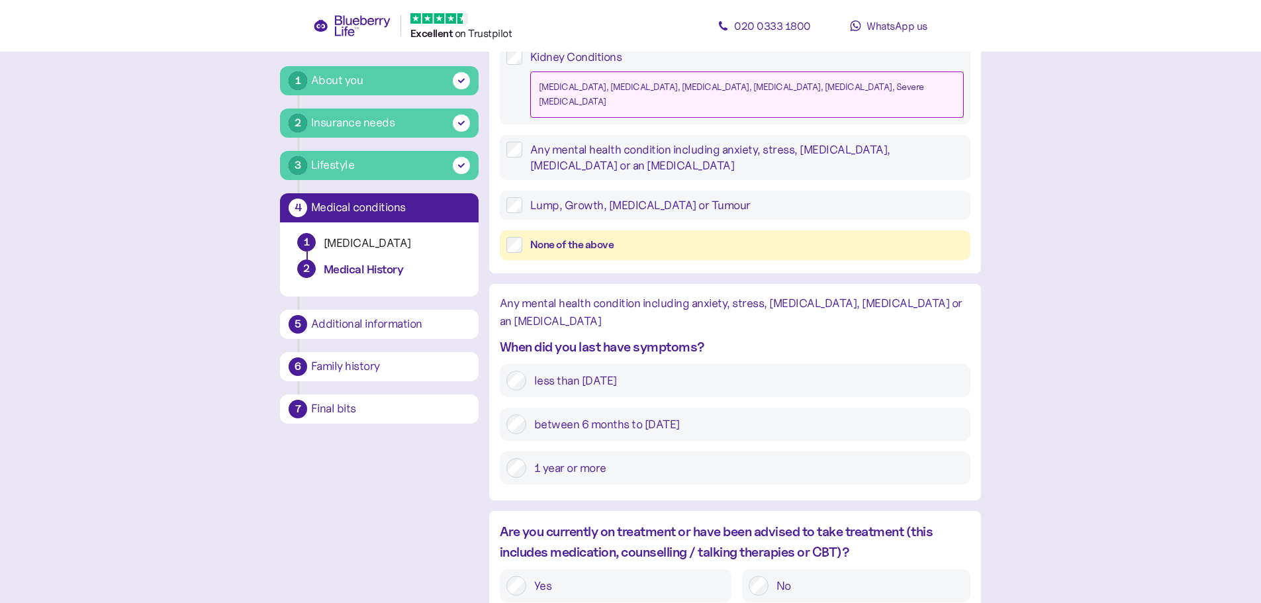
scroll to position [1537, 0]
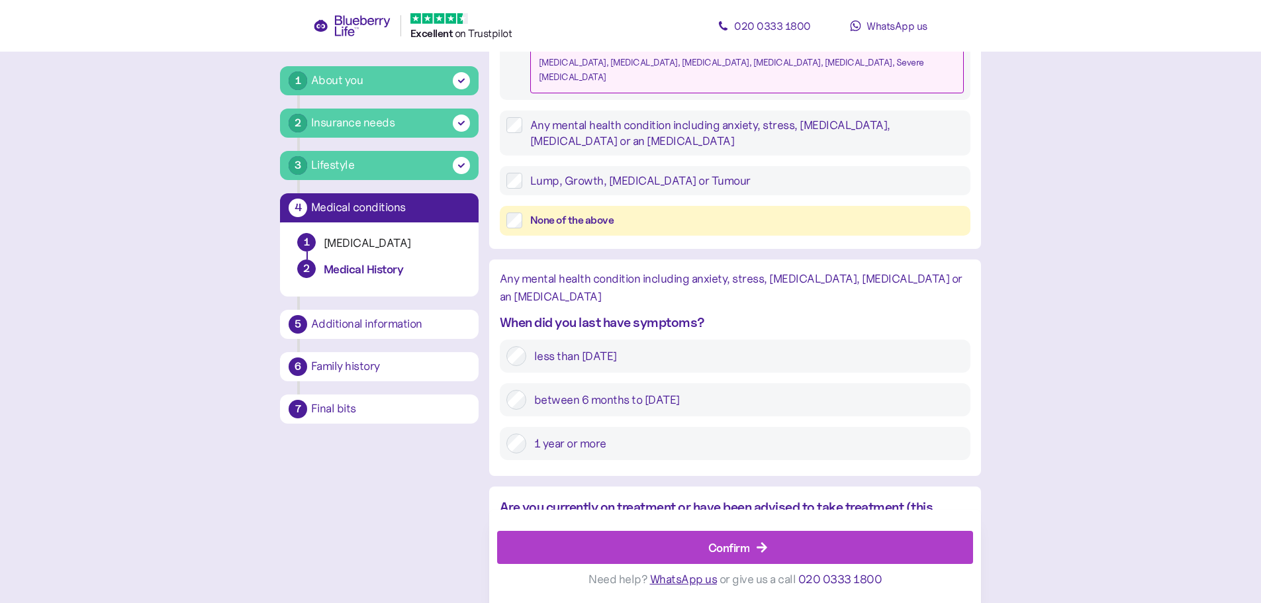
click at [724, 545] on div "Confirm" at bounding box center [729, 547] width 42 height 18
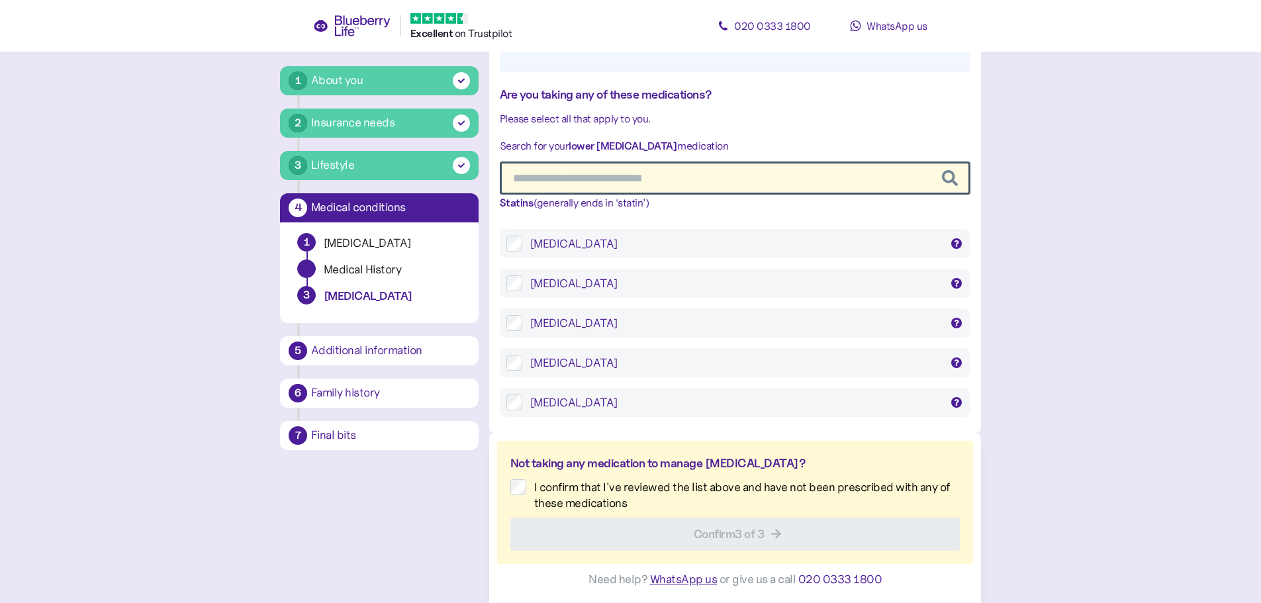
scroll to position [25, 0]
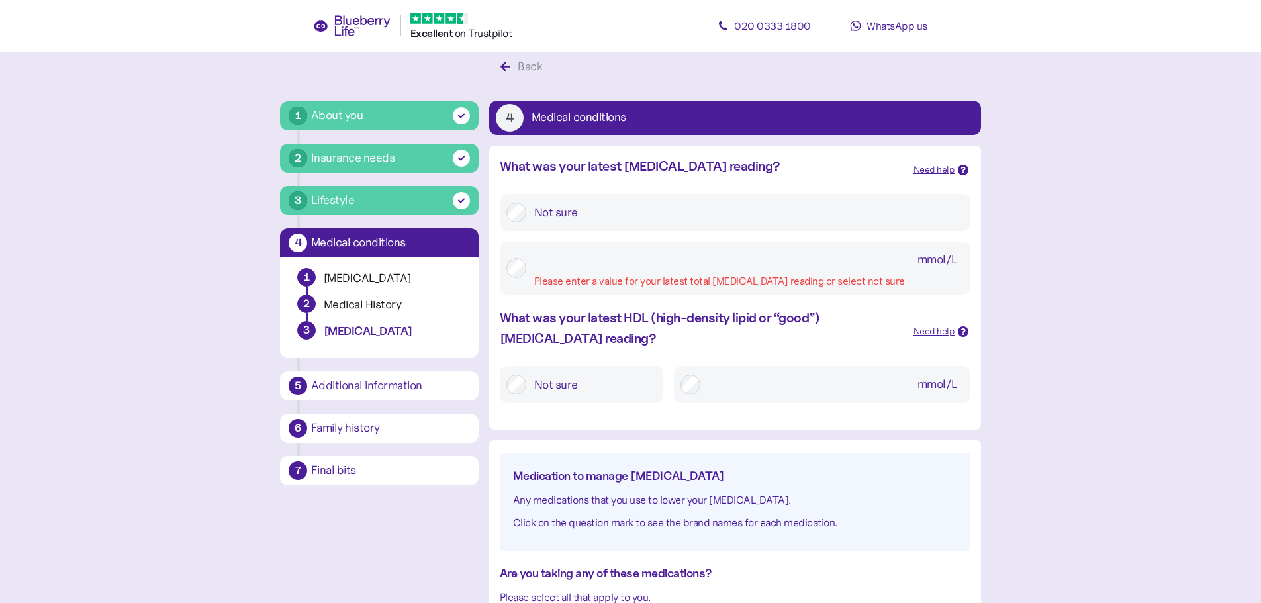
click at [645, 264] on input "mmol/L Please enter a value for your latest total cholesterol reading or select…" at bounding box center [749, 260] width 430 height 24
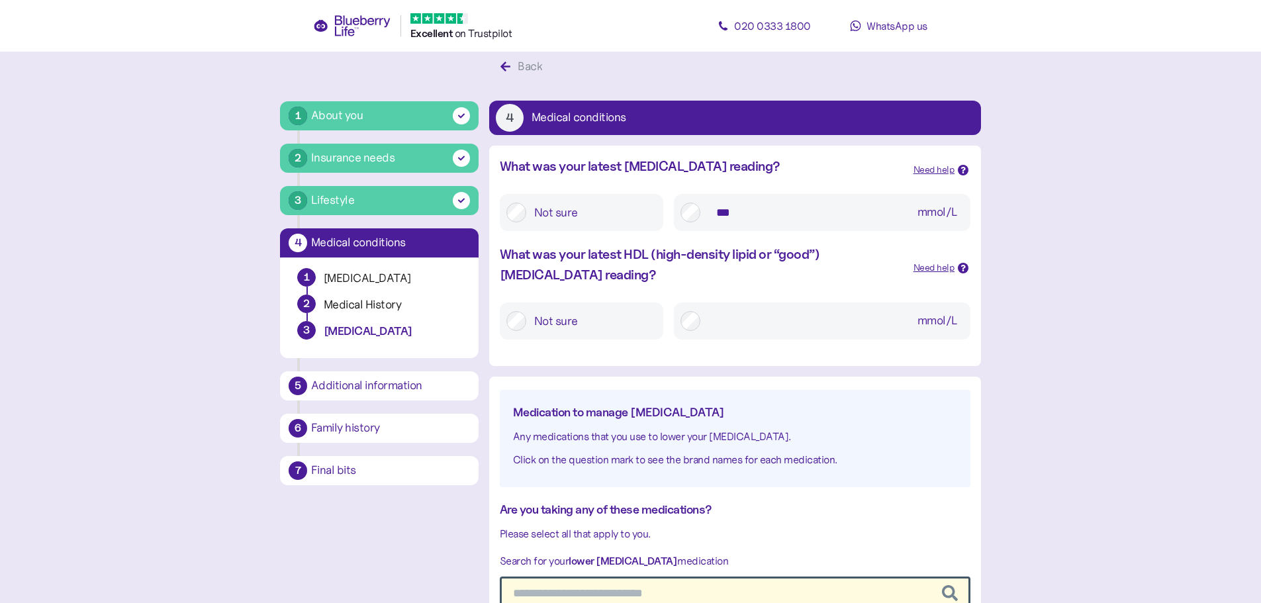
type input "***"
click at [718, 320] on input "mmol/L" at bounding box center [836, 321] width 256 height 24
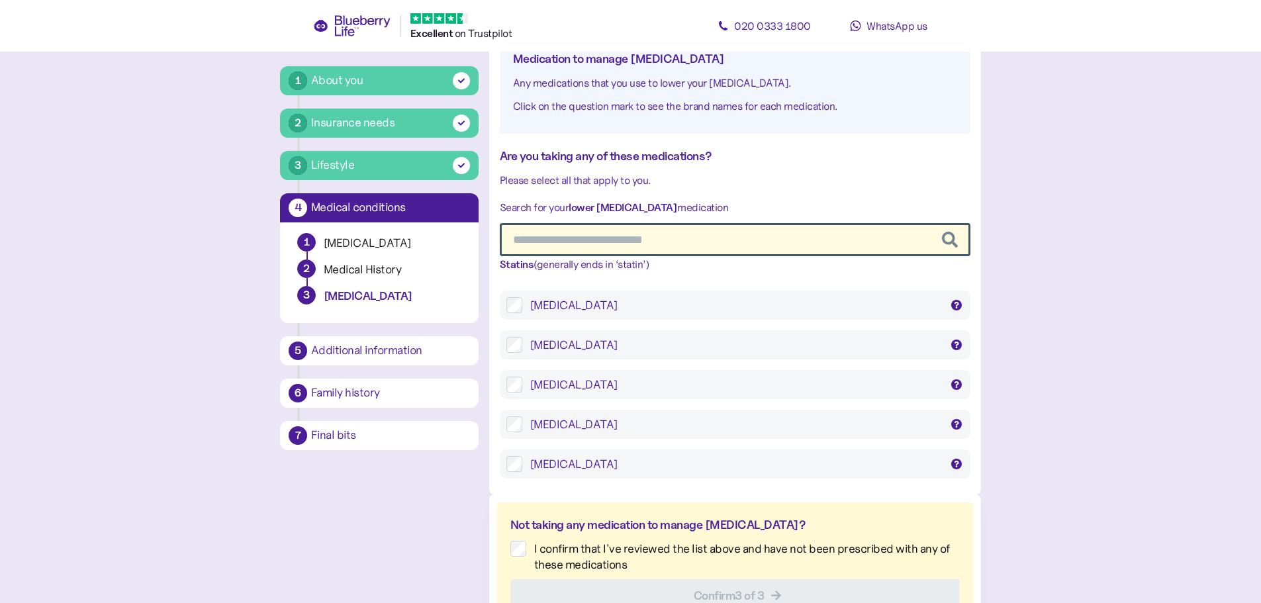
scroll to position [422, 0]
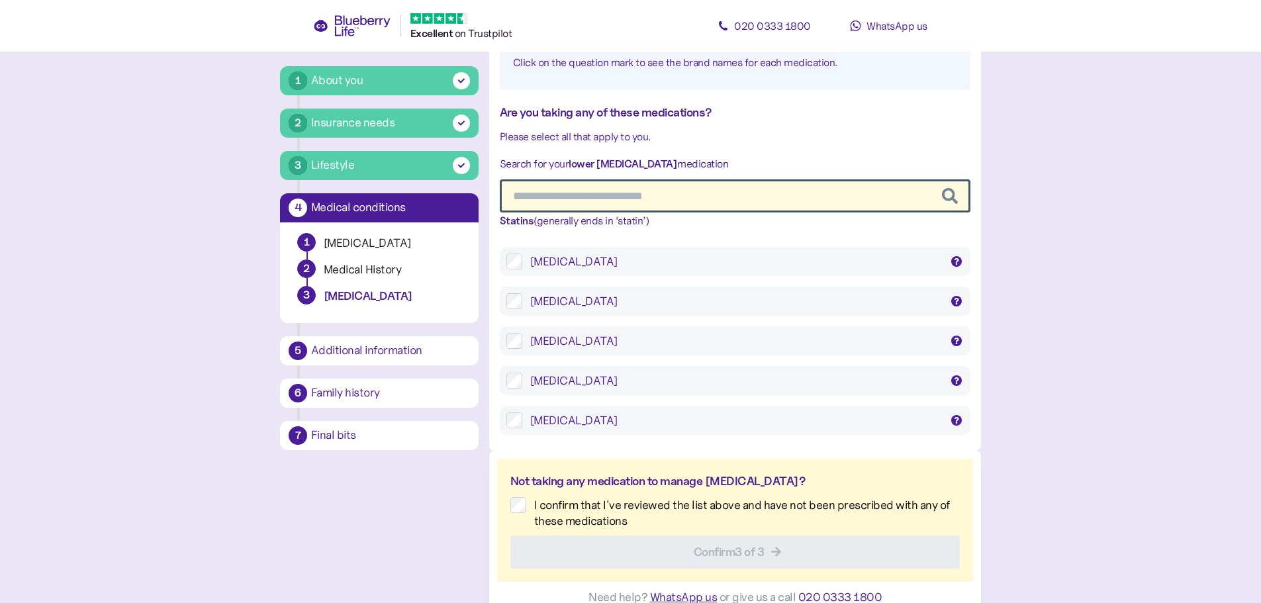
type input "***"
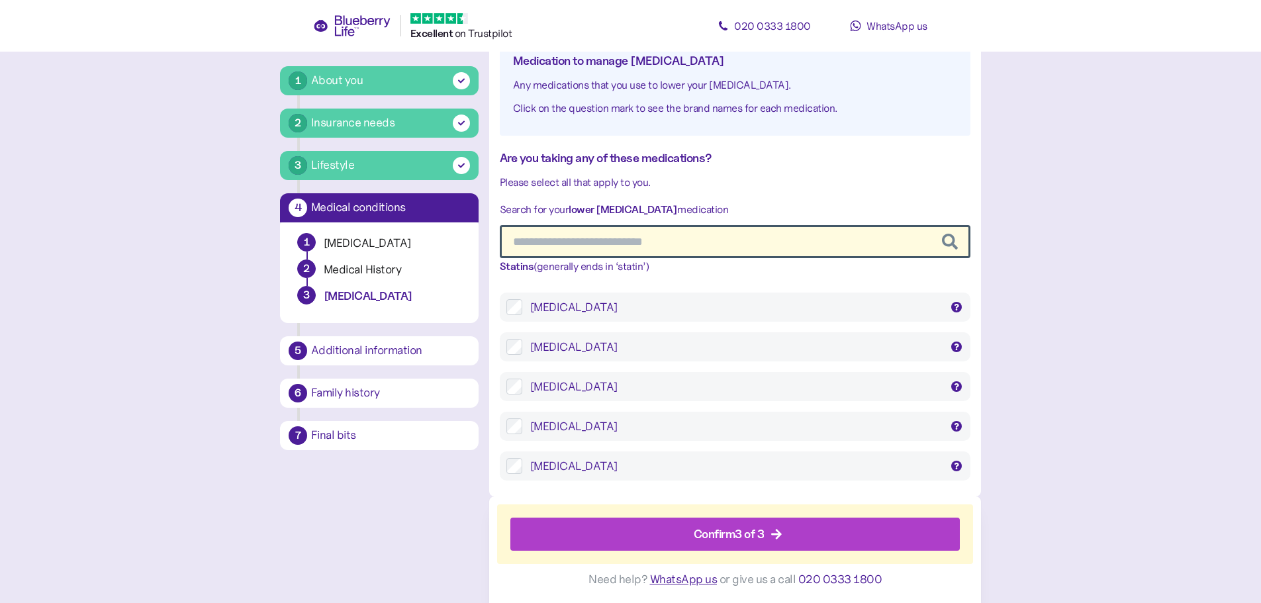
scroll to position [377, 0]
click at [704, 531] on div "Confirm 3 of 3" at bounding box center [729, 534] width 71 height 18
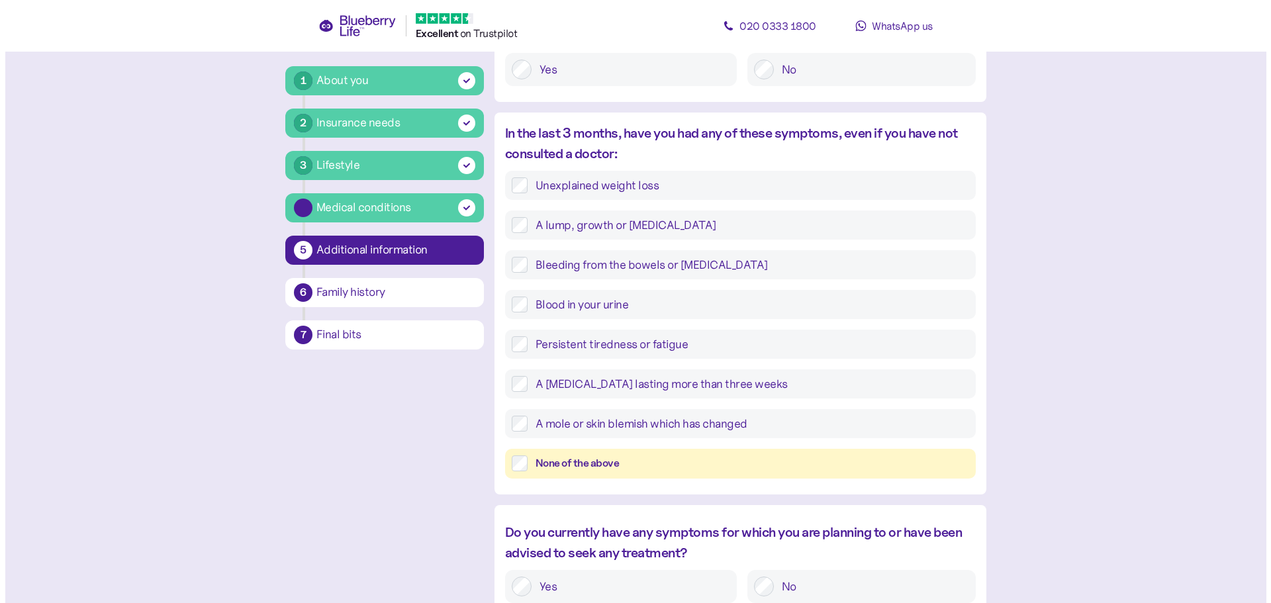
scroll to position [25, 0]
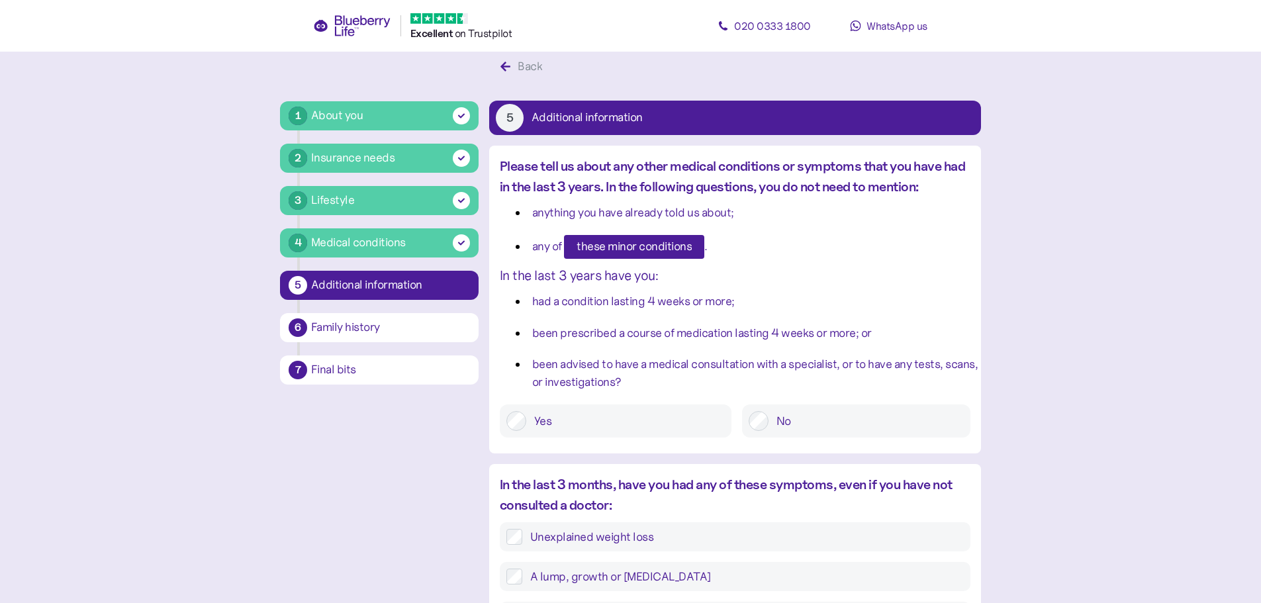
click at [614, 247] on span "these minor conditions" at bounding box center [633, 247] width 115 height 23
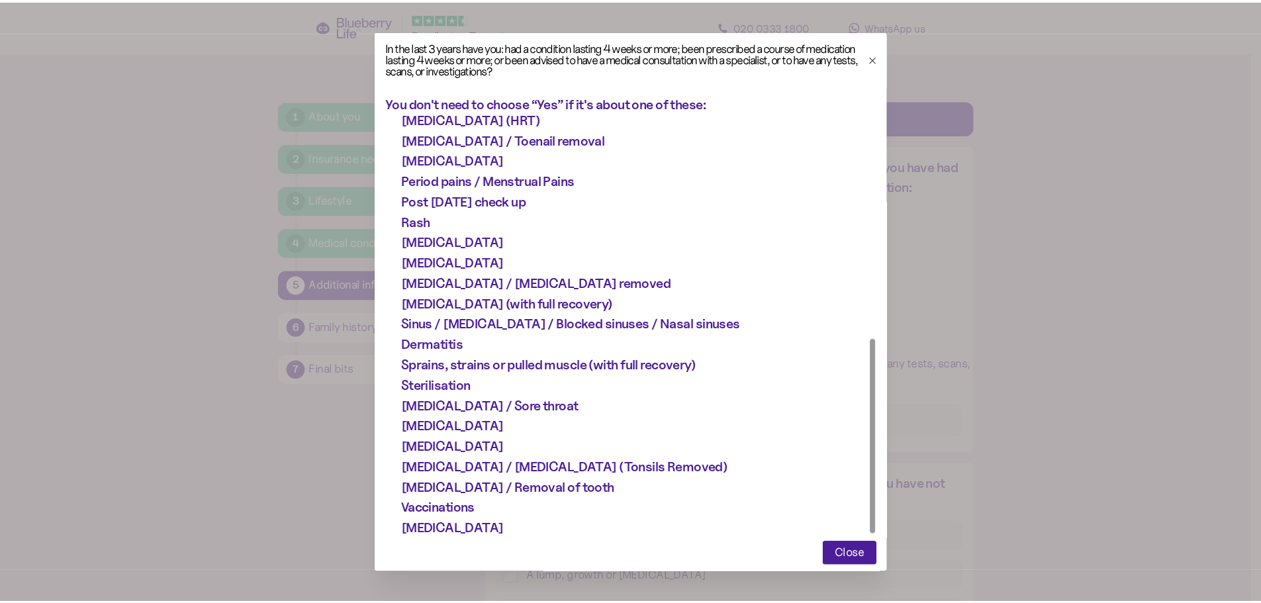
scroll to position [480, 0]
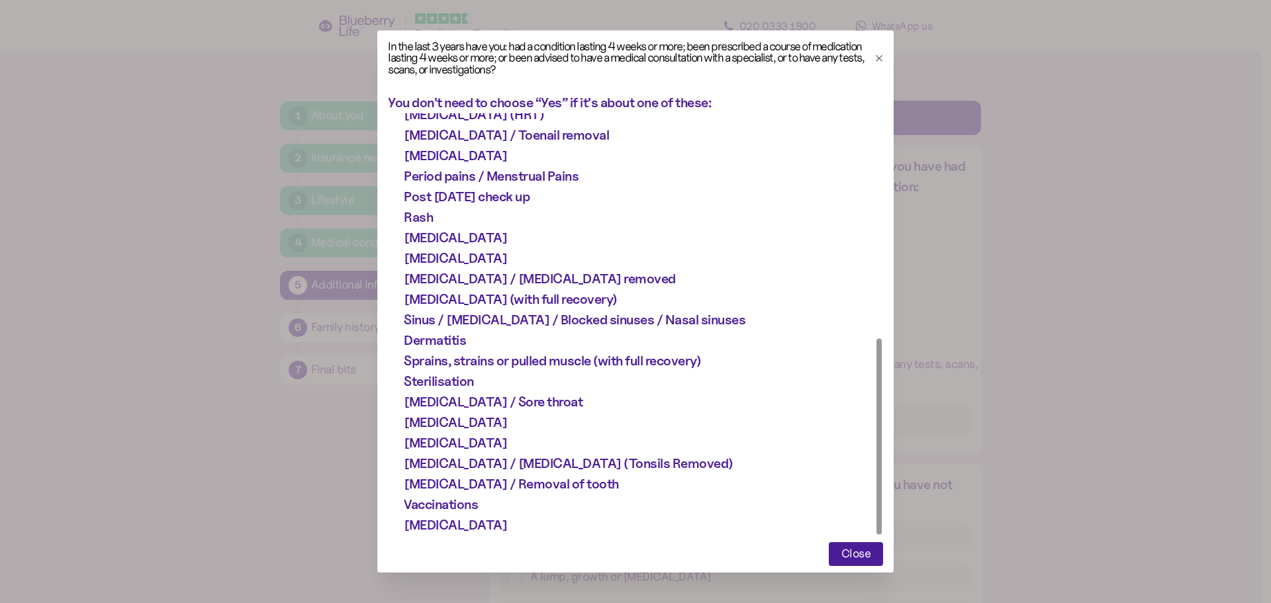
click at [849, 557] on span "Close" at bounding box center [856, 554] width 30 height 23
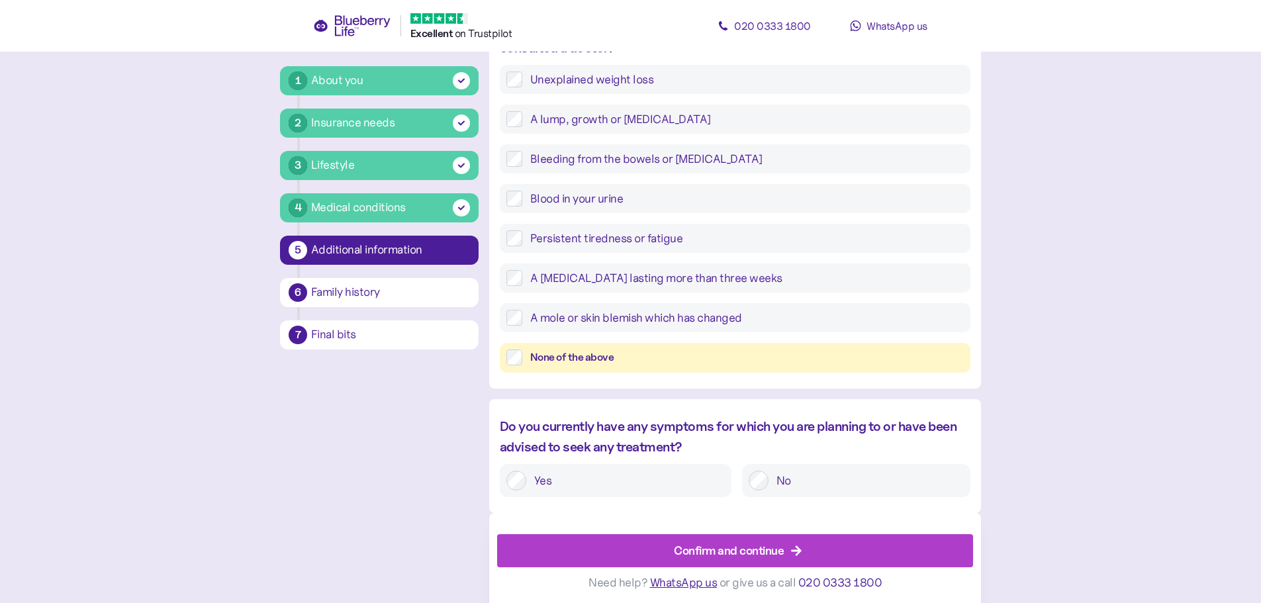
scroll to position [486, 0]
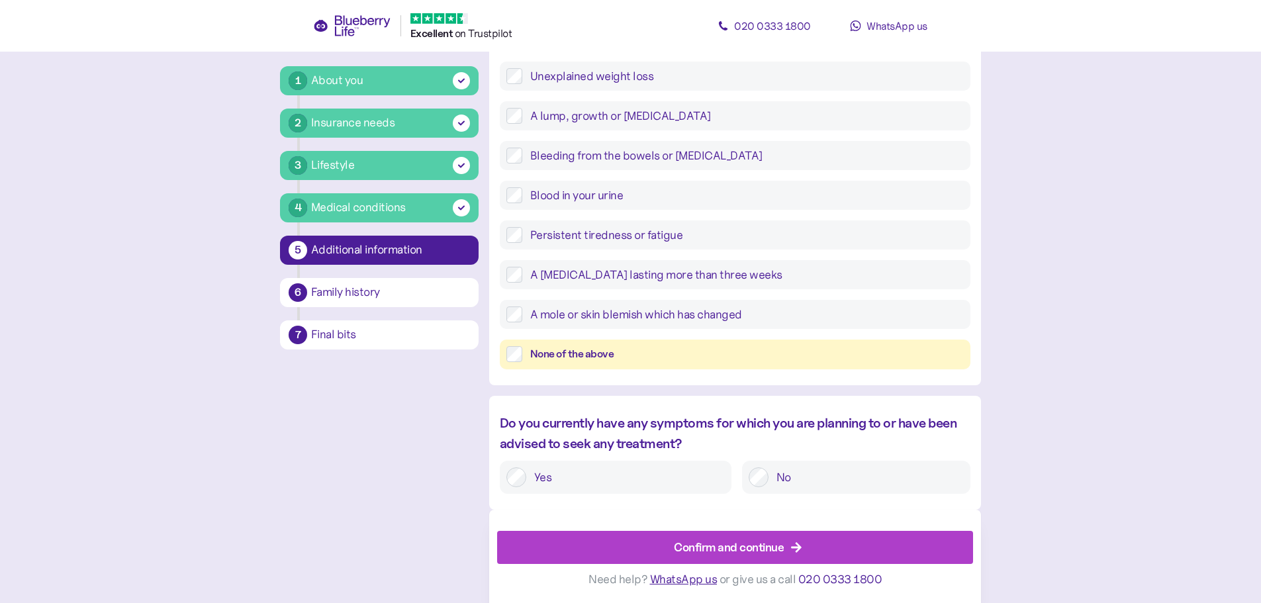
click at [573, 356] on div "None of the above" at bounding box center [746, 354] width 433 height 17
click at [708, 548] on div "Confirm and continue" at bounding box center [729, 547] width 110 height 18
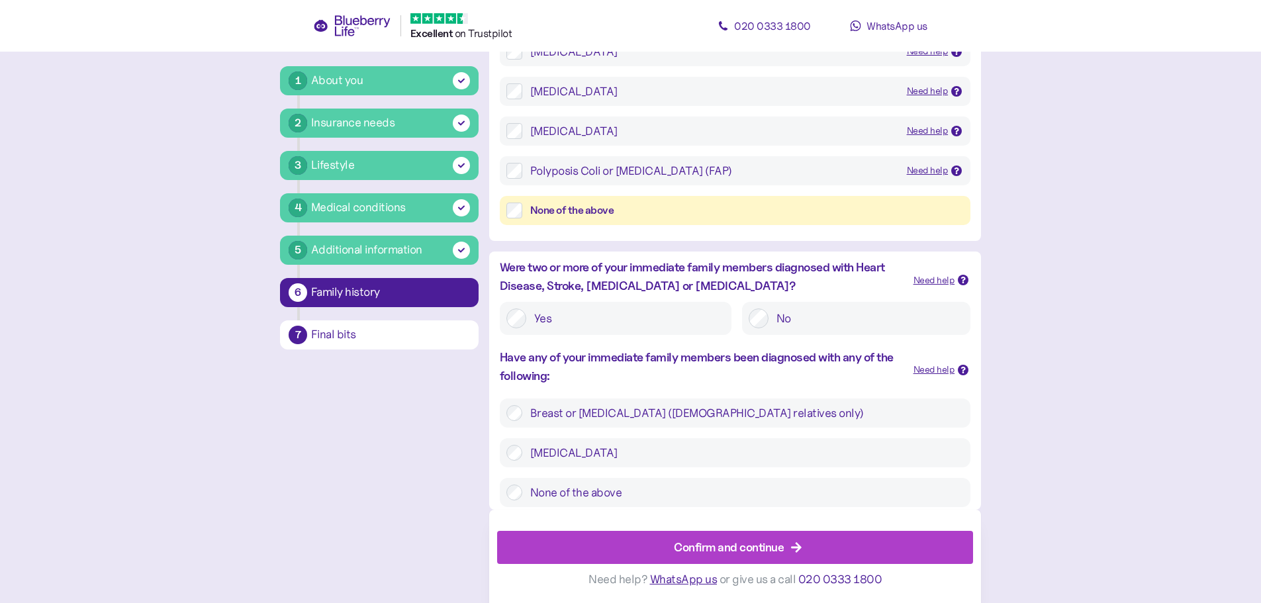
scroll to position [25, 0]
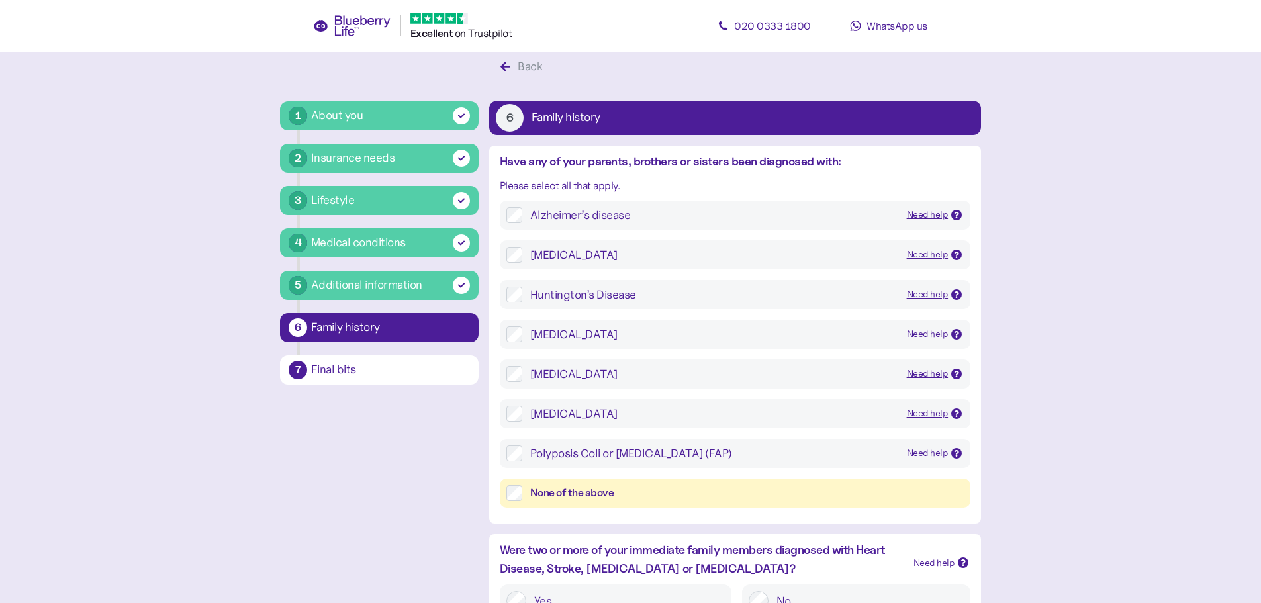
click at [551, 496] on div "None of the above" at bounding box center [746, 493] width 433 height 17
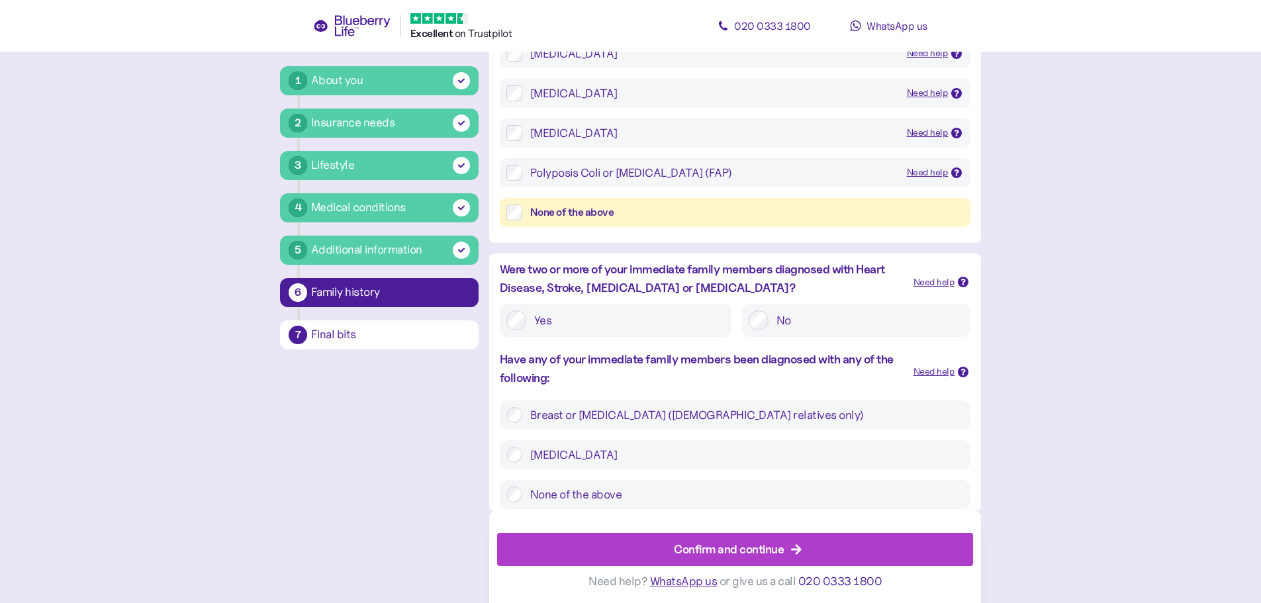
scroll to position [308, 0]
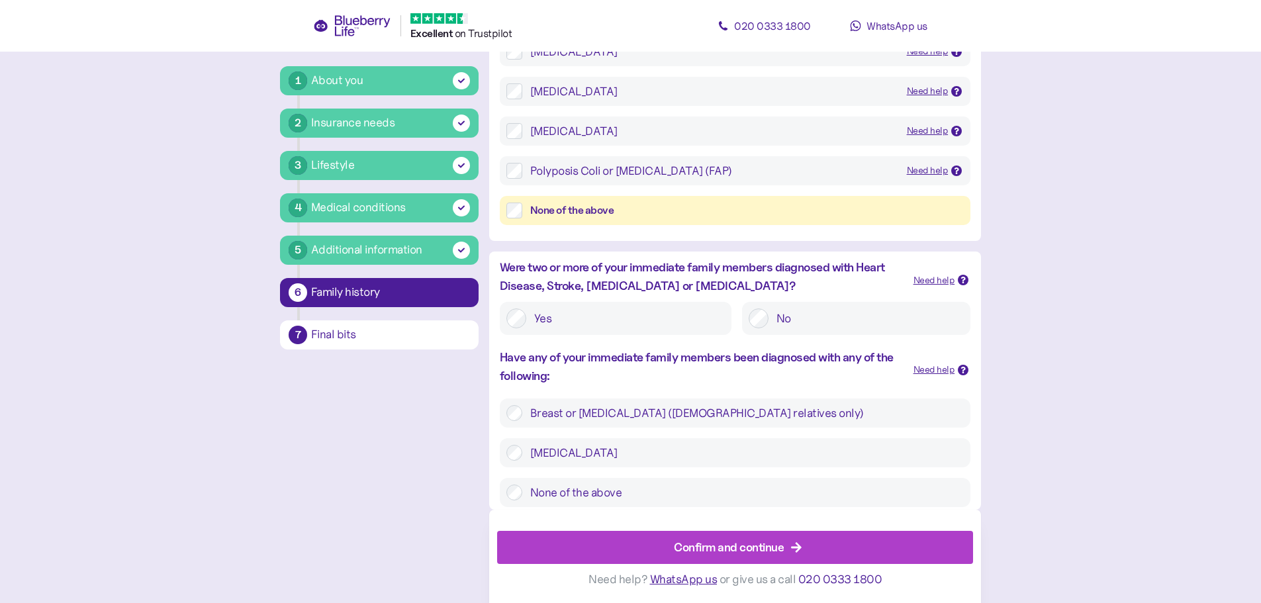
click at [592, 492] on label "None of the above" at bounding box center [742, 492] width 441 height 16
click at [729, 541] on div "Confirm and continue" at bounding box center [729, 547] width 110 height 18
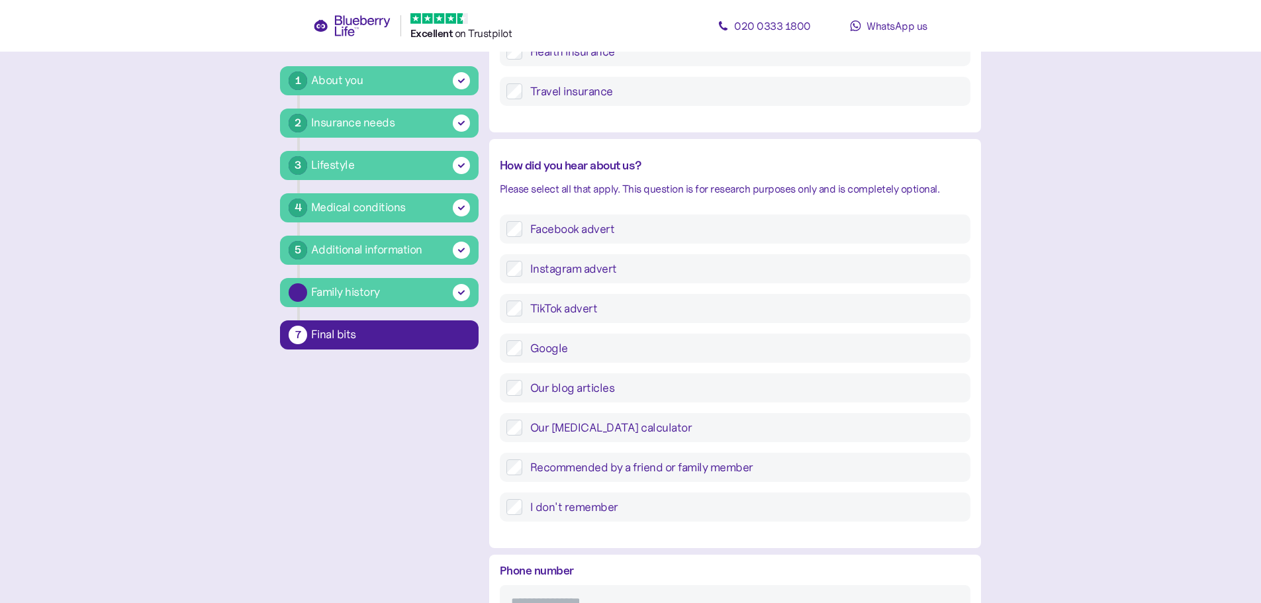
scroll to position [25, 0]
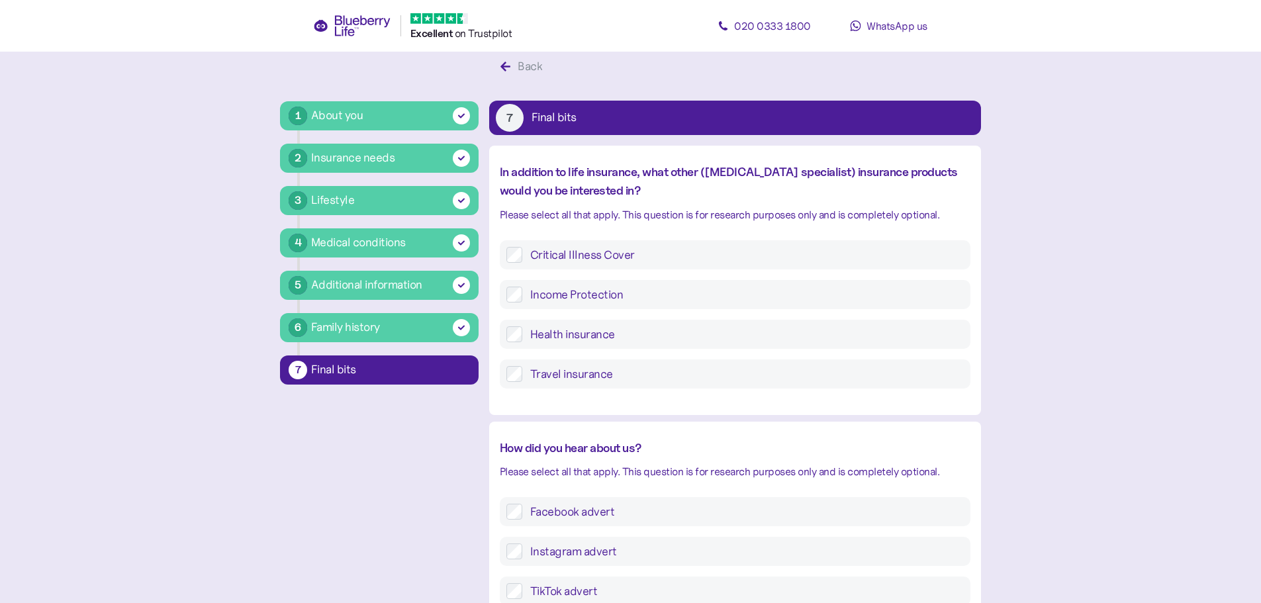
click at [604, 255] on label "Critical Illness Cover" at bounding box center [742, 255] width 441 height 16
click at [602, 293] on label "Income Protection" at bounding box center [742, 295] width 441 height 16
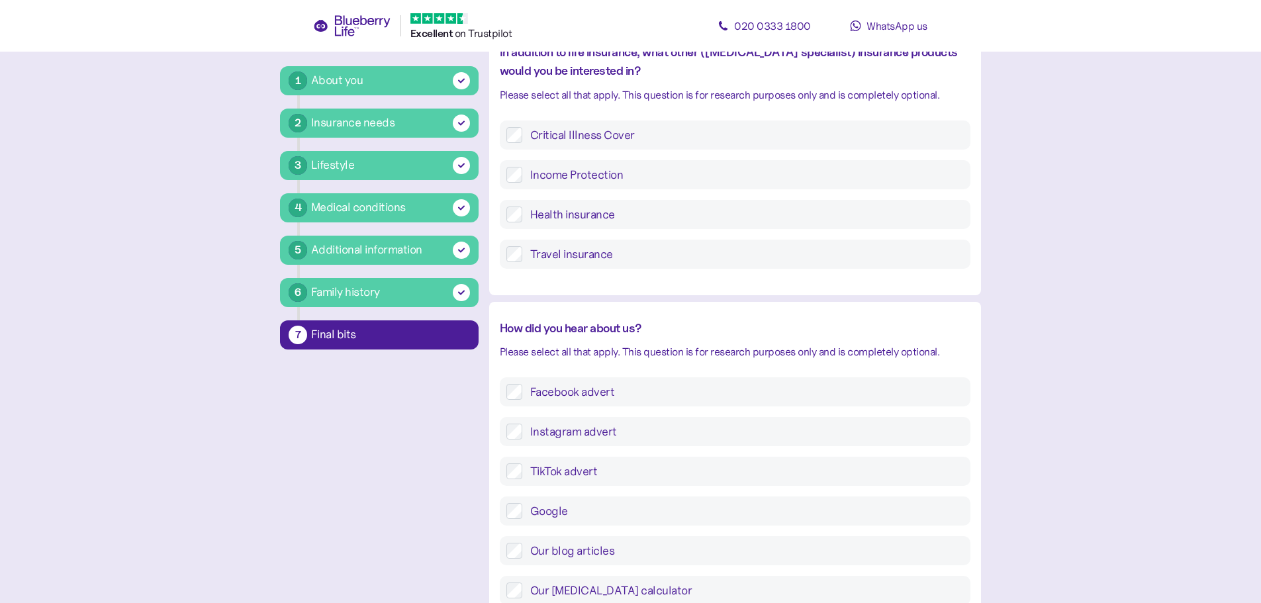
scroll to position [158, 0]
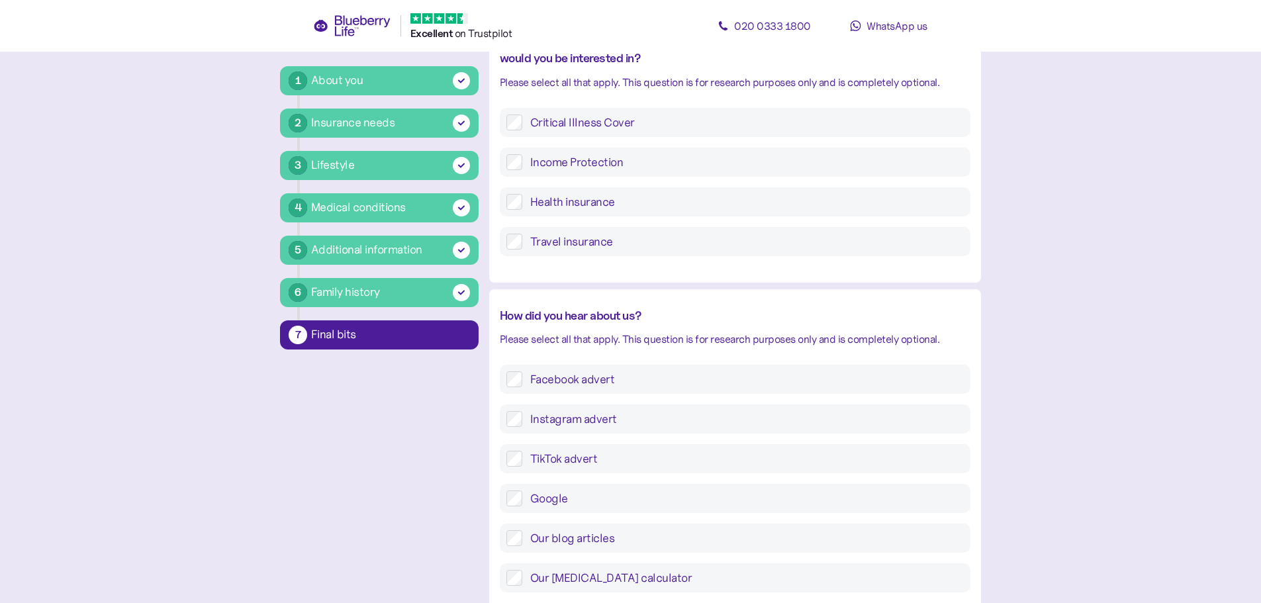
click at [574, 382] on label "Facebook advert" at bounding box center [742, 379] width 441 height 16
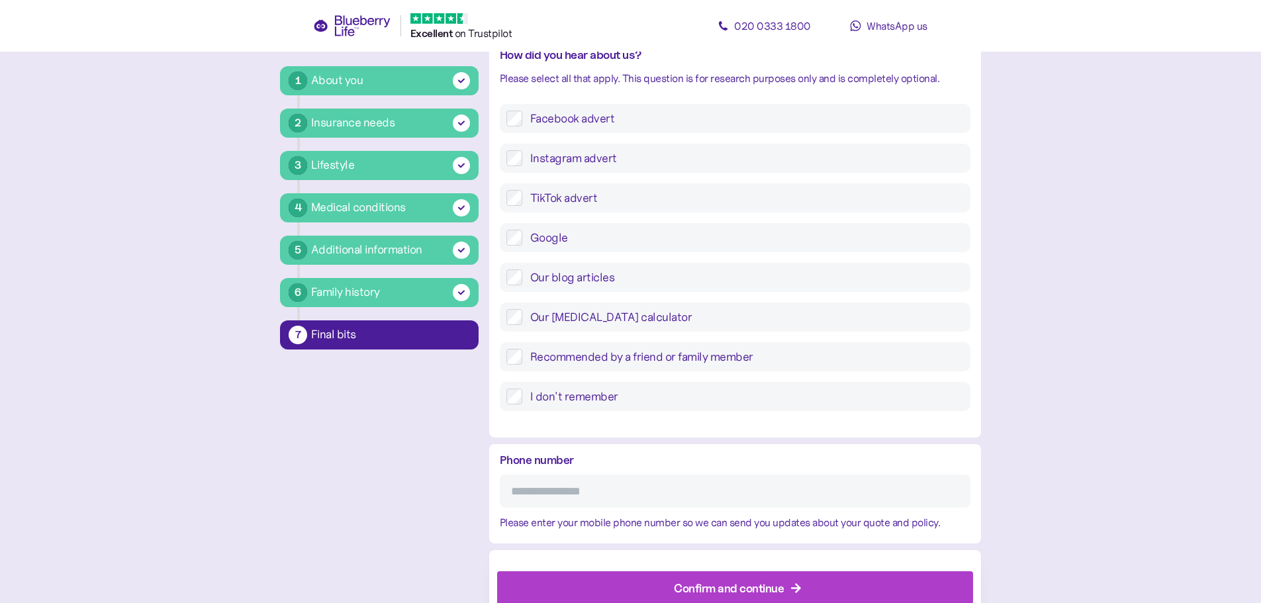
scroll to position [459, 0]
